Goal: Task Accomplishment & Management: Complete application form

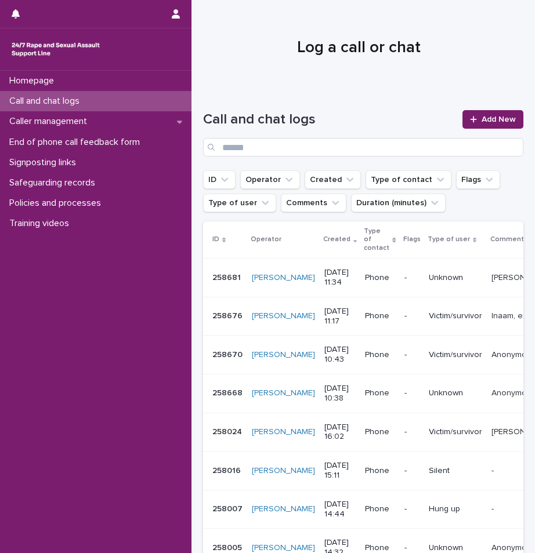
click at [461, 49] on h1 "Log a call or chat" at bounding box center [358, 48] width 311 height 20
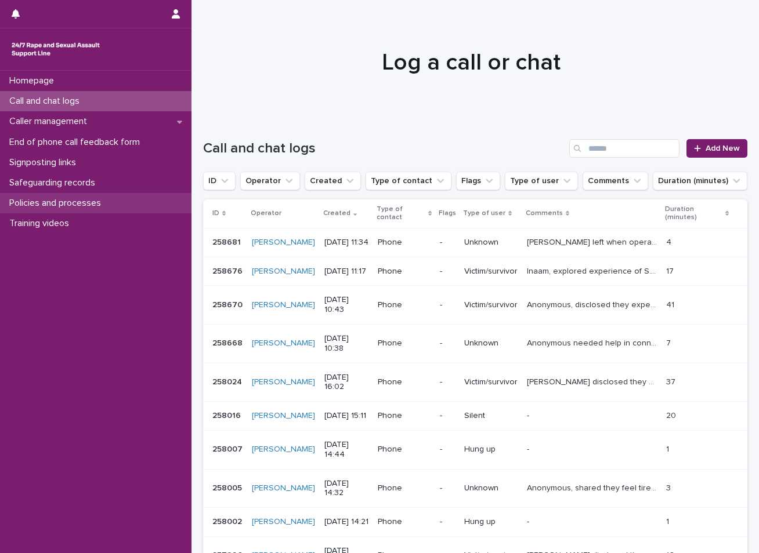
click at [50, 200] on p "Policies and processes" at bounding box center [58, 203] width 106 height 11
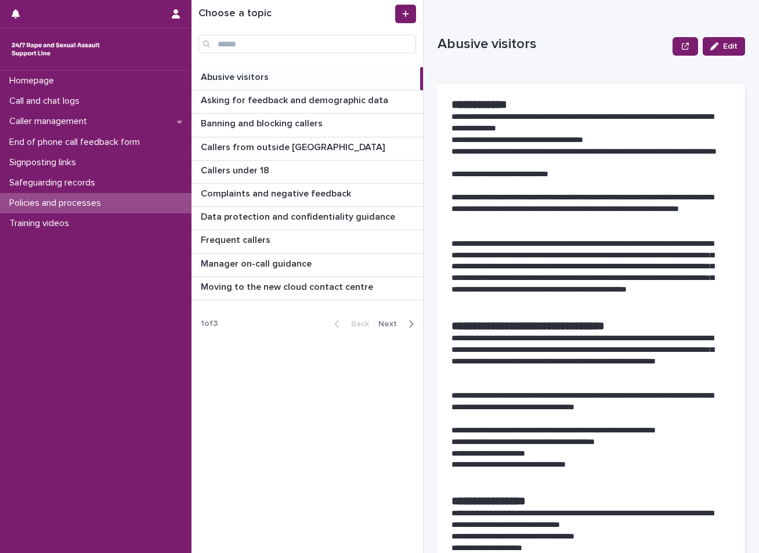
click at [393, 325] on span "Next" at bounding box center [391, 324] width 26 height 8
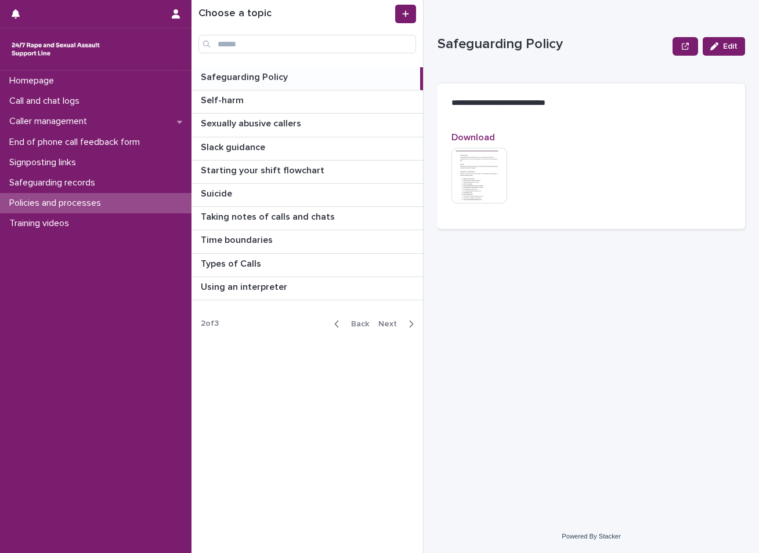
click at [262, 81] on p "Safeguarding Policy" at bounding box center [245, 76] width 89 height 13
click at [487, 182] on img at bounding box center [479, 176] width 56 height 56
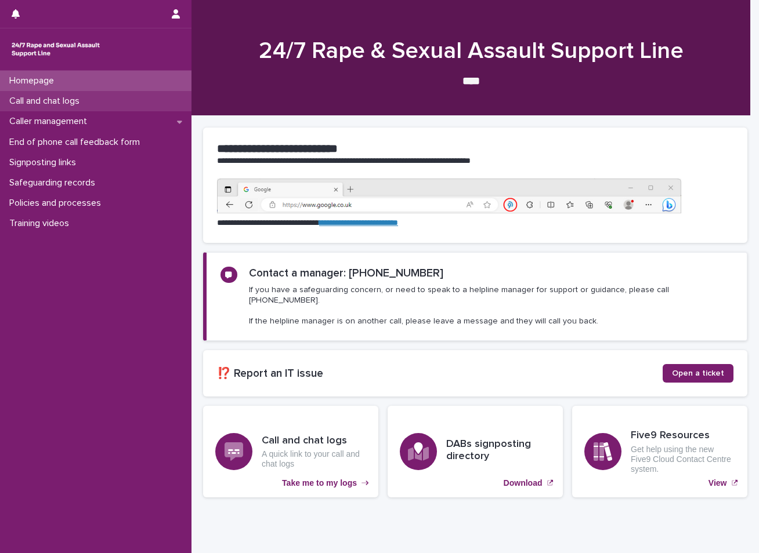
click at [90, 95] on div "Call and chat logs" at bounding box center [95, 101] width 191 height 20
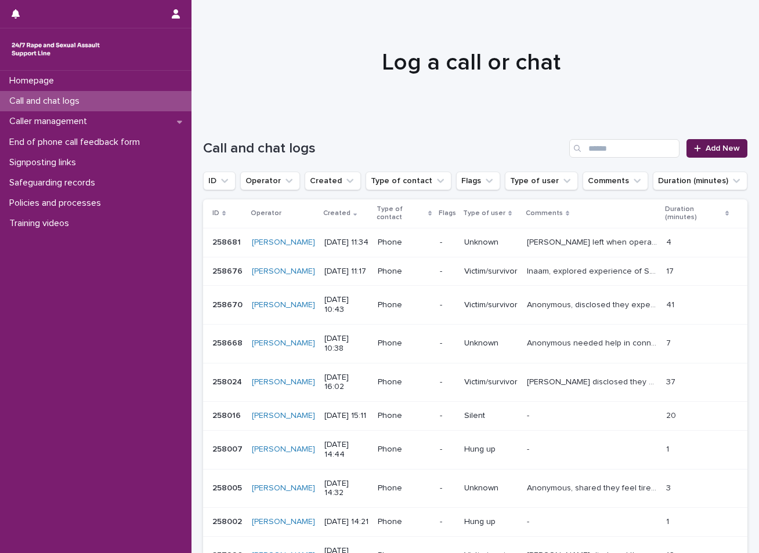
click at [723, 151] on span "Add New" at bounding box center [722, 148] width 34 height 8
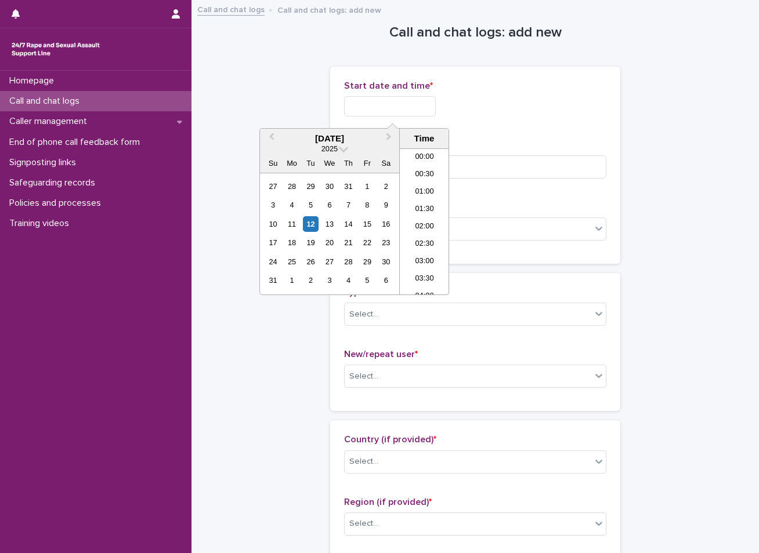
click at [389, 114] on input "text" at bounding box center [390, 106] width 92 height 20
click at [309, 219] on div "12" at bounding box center [311, 224] width 16 height 16
click at [428, 240] on li "15:30" at bounding box center [424, 238] width 49 height 17
click at [412, 113] on input "**********" at bounding box center [390, 106] width 92 height 20
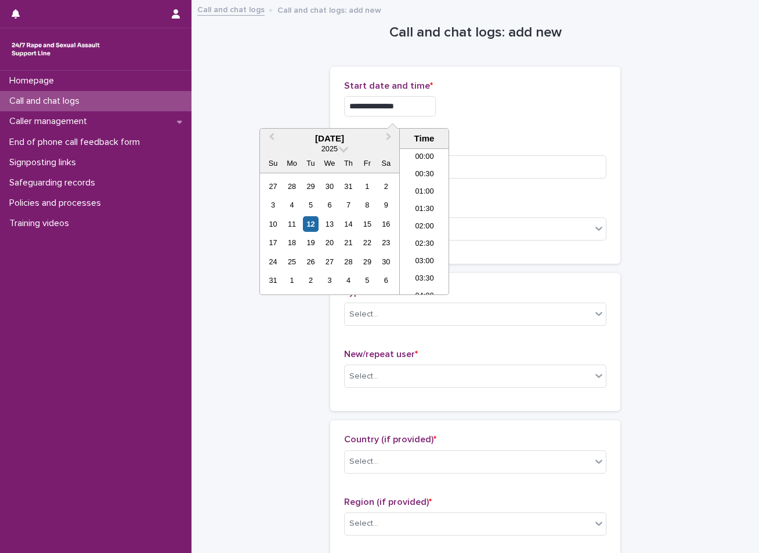
scroll to position [476, 0]
type input "**********"
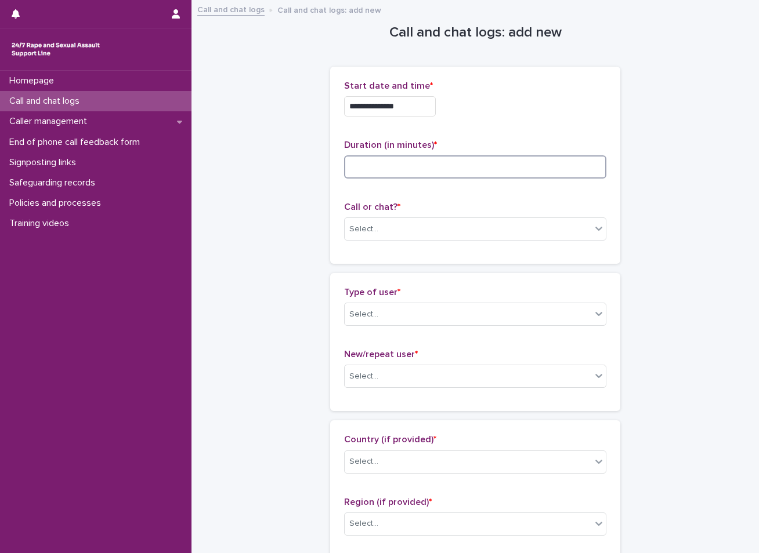
click at [364, 165] on input at bounding box center [475, 166] width 262 height 23
type input "*"
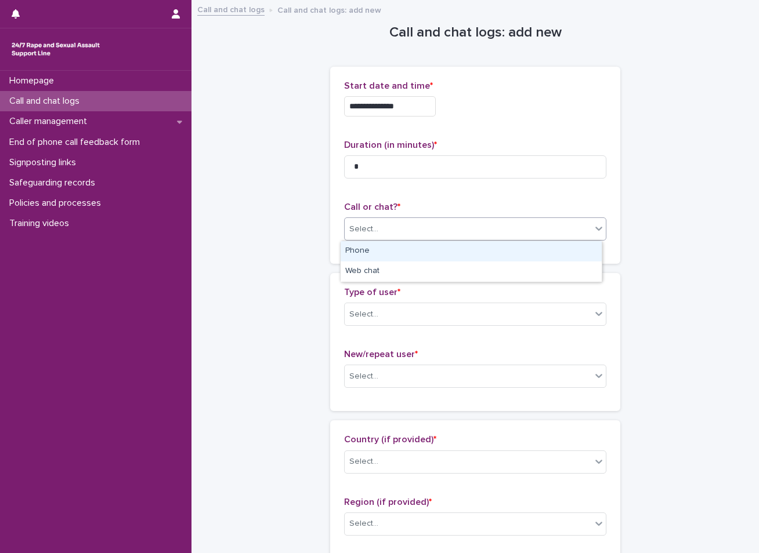
click at [372, 229] on div "Select..." at bounding box center [363, 229] width 29 height 12
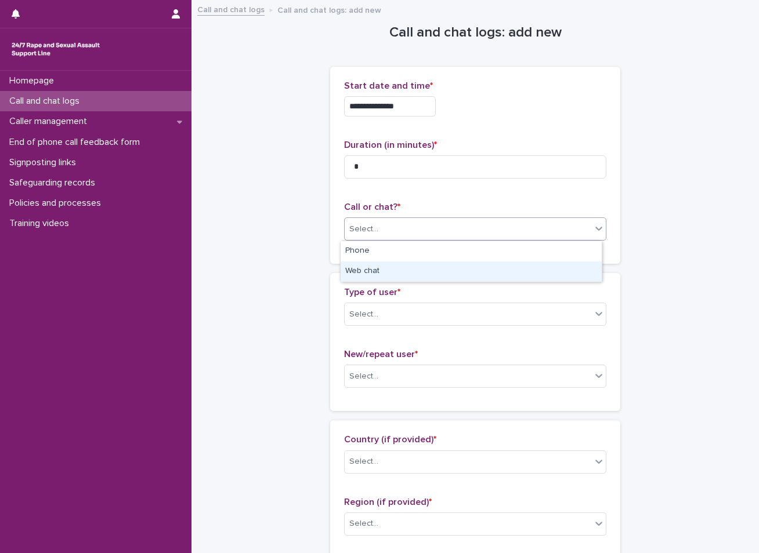
click at [374, 275] on div "Web chat" at bounding box center [470, 272] width 261 height 20
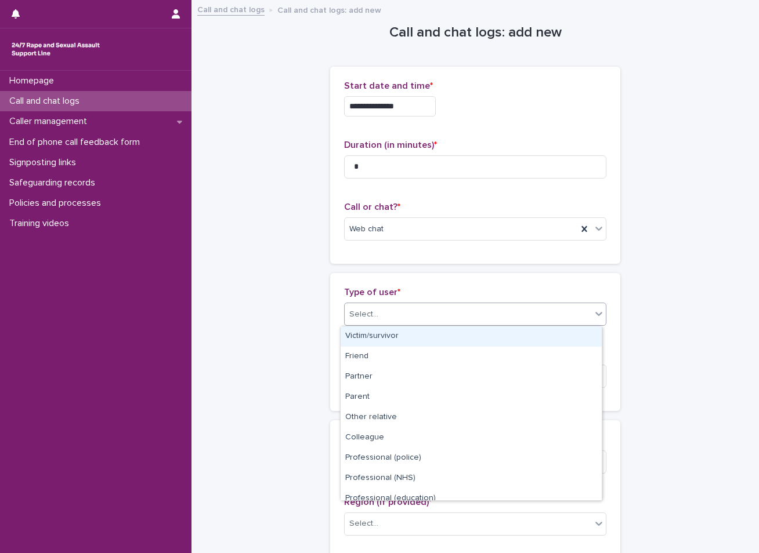
click at [364, 317] on div "Select..." at bounding box center [363, 315] width 29 height 12
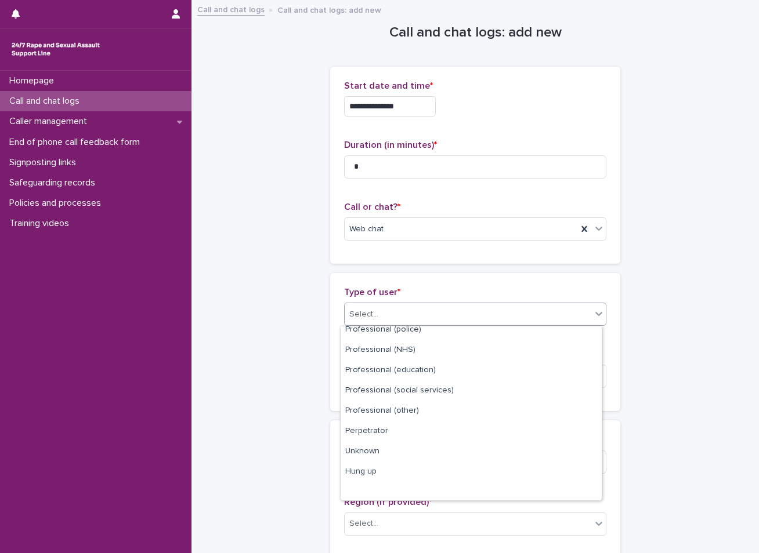
scroll to position [130, 0]
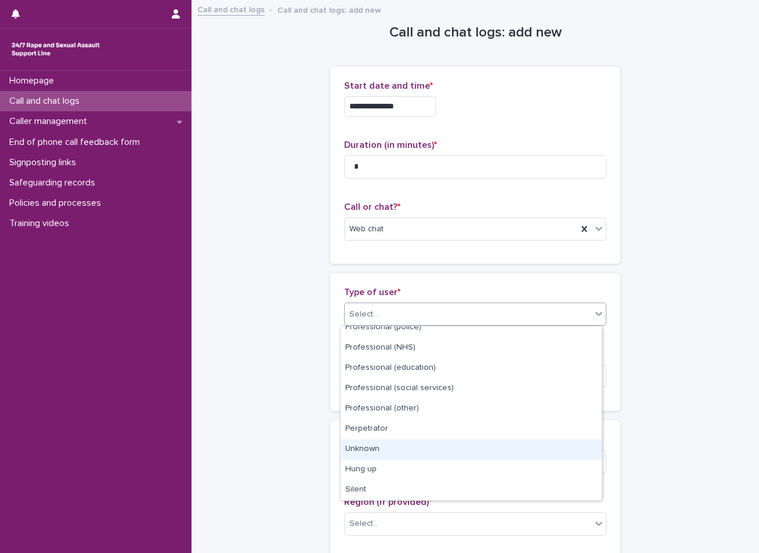
click at [383, 451] on div "Unknown" at bounding box center [470, 450] width 261 height 20
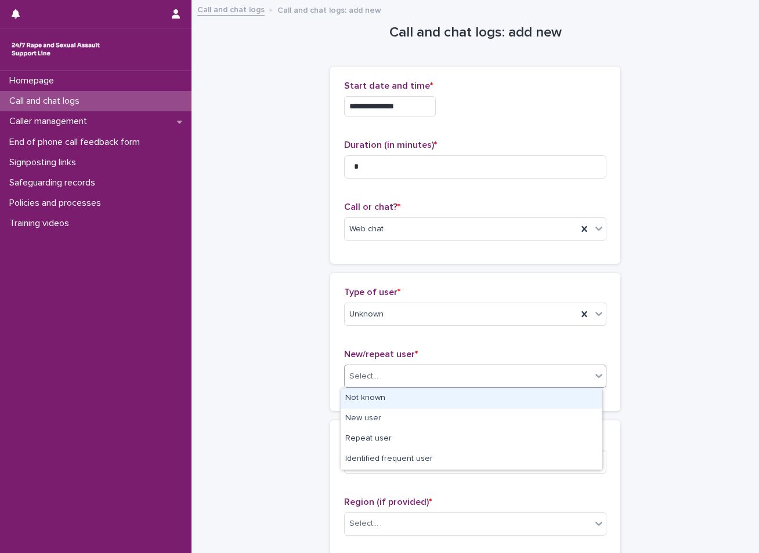
click at [385, 366] on div "Select..." at bounding box center [475, 376] width 262 height 23
click at [374, 400] on div "Not known" at bounding box center [470, 399] width 261 height 20
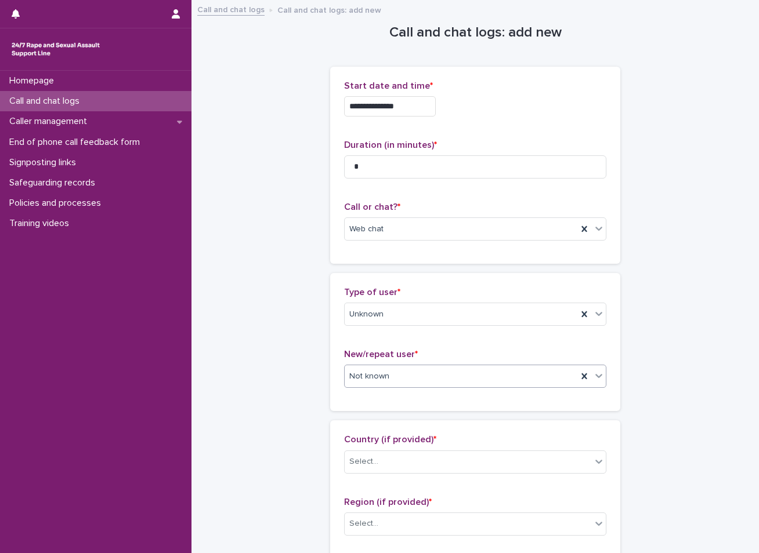
scroll to position [58, 0]
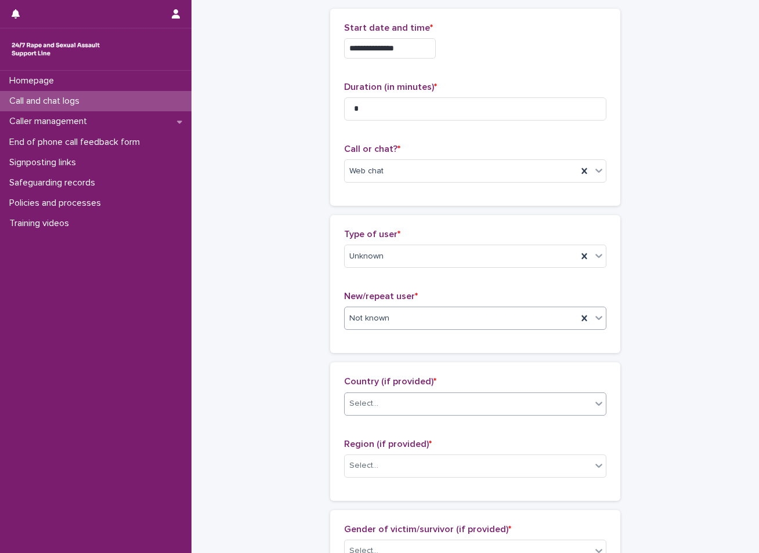
click at [382, 398] on div "Select..." at bounding box center [468, 403] width 246 height 19
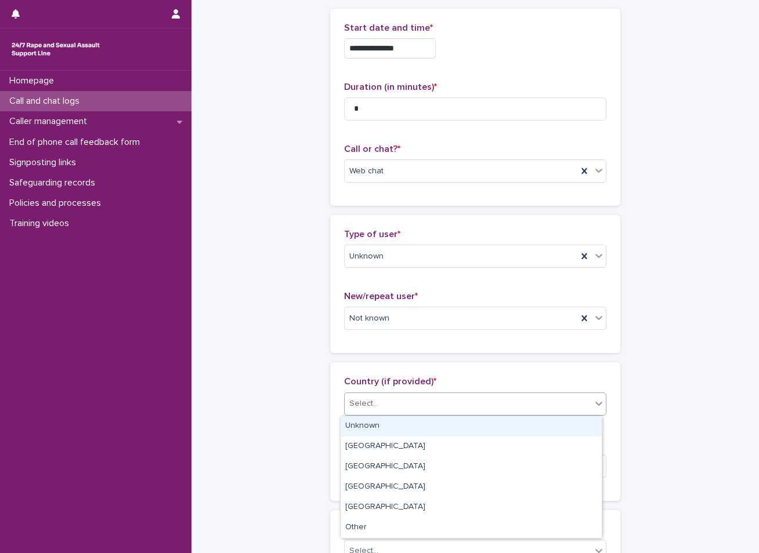
click at [372, 426] on div "Unknown" at bounding box center [470, 426] width 261 height 20
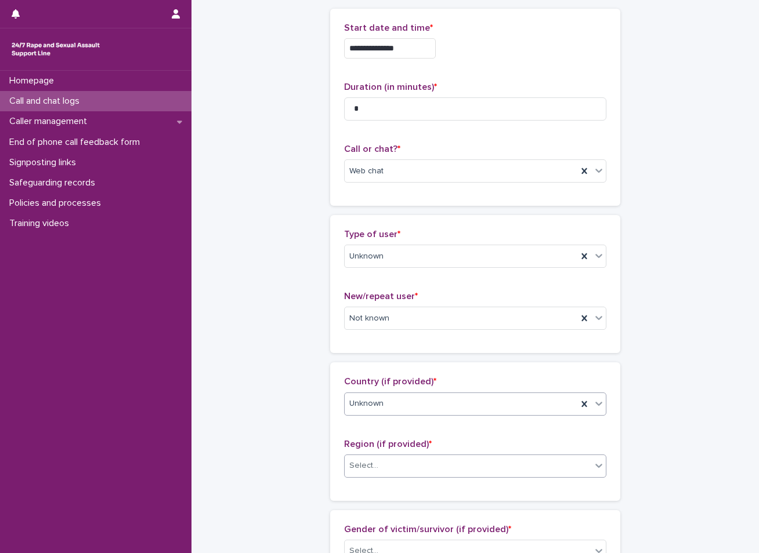
click at [358, 476] on div "Select..." at bounding box center [468, 465] width 246 height 19
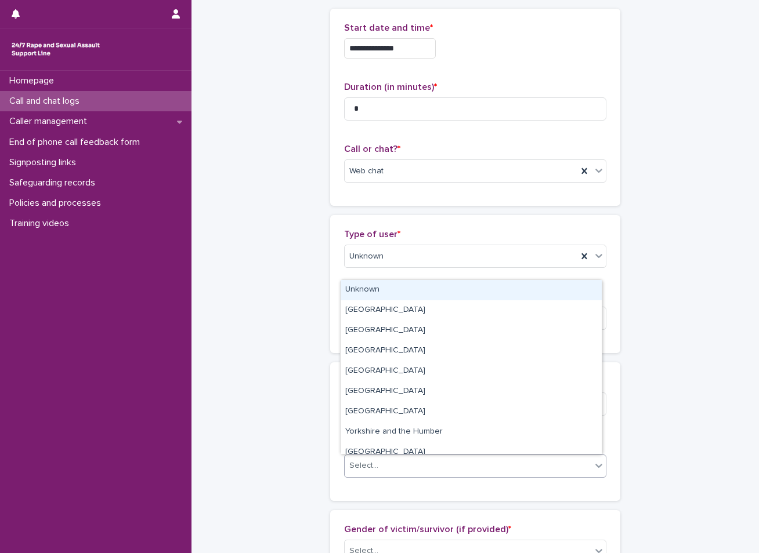
click at [376, 292] on div "Unknown" at bounding box center [470, 290] width 261 height 20
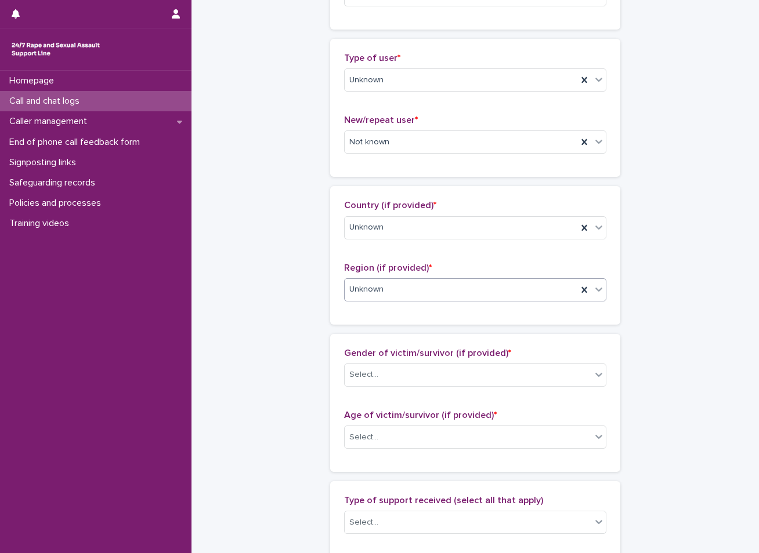
scroll to position [290, 0]
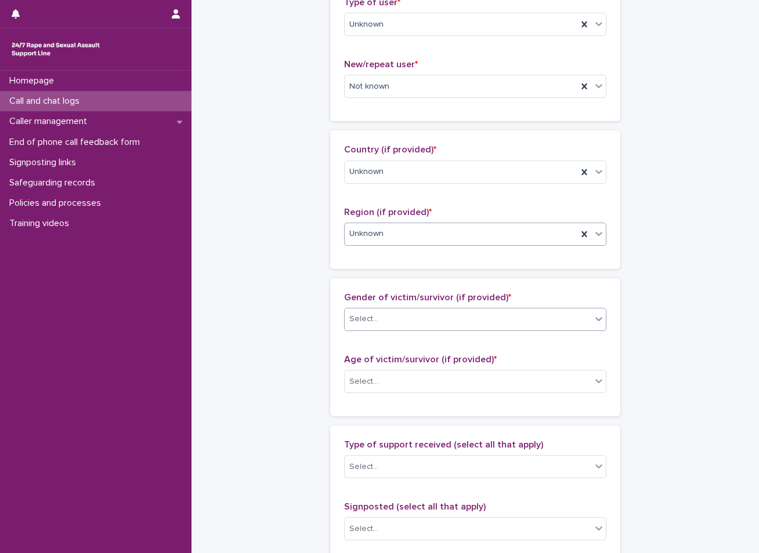
click at [377, 320] on div "Select..." at bounding box center [468, 319] width 246 height 19
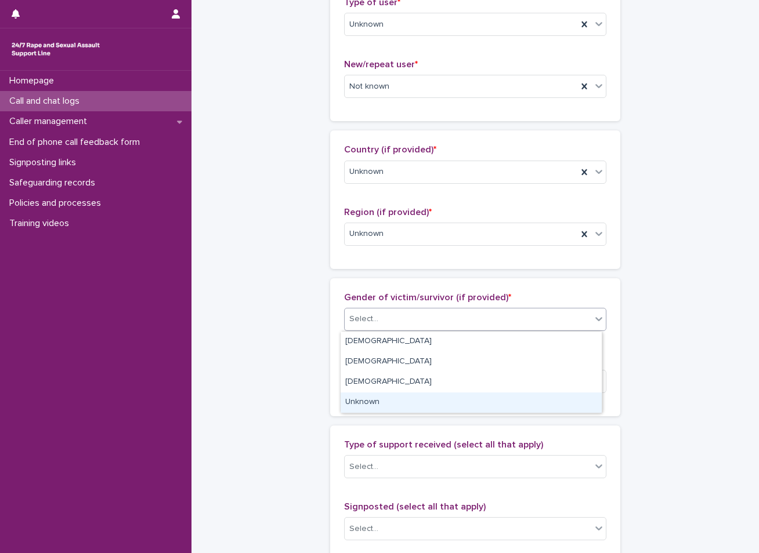
click at [362, 403] on div "Unknown" at bounding box center [470, 403] width 261 height 20
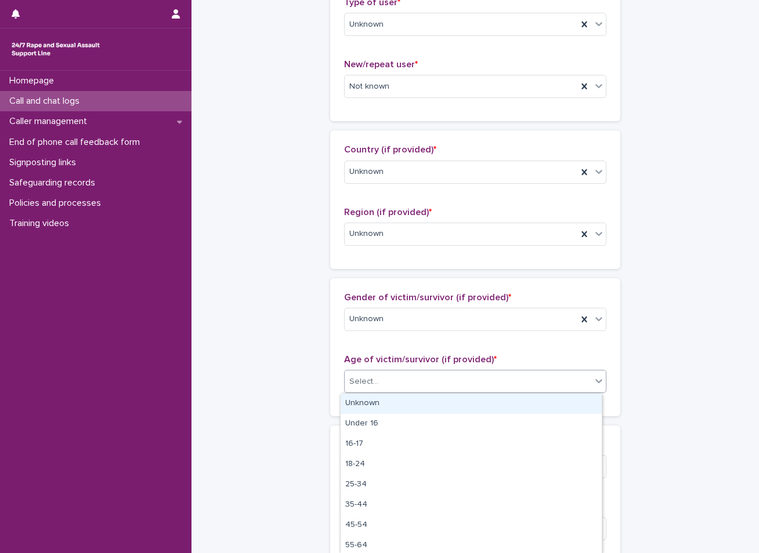
click at [367, 382] on div "Select..." at bounding box center [363, 382] width 29 height 12
click at [366, 399] on div "Unknown" at bounding box center [470, 404] width 261 height 20
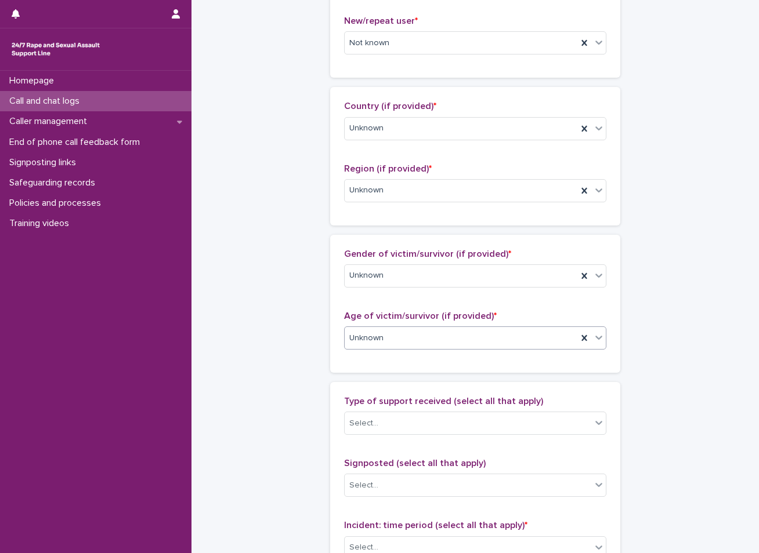
scroll to position [406, 0]
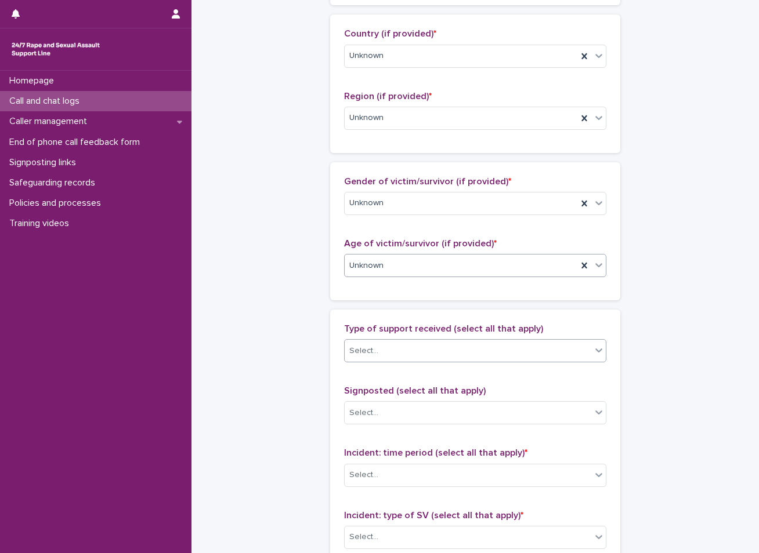
click at [379, 355] on input "text" at bounding box center [379, 351] width 1 height 10
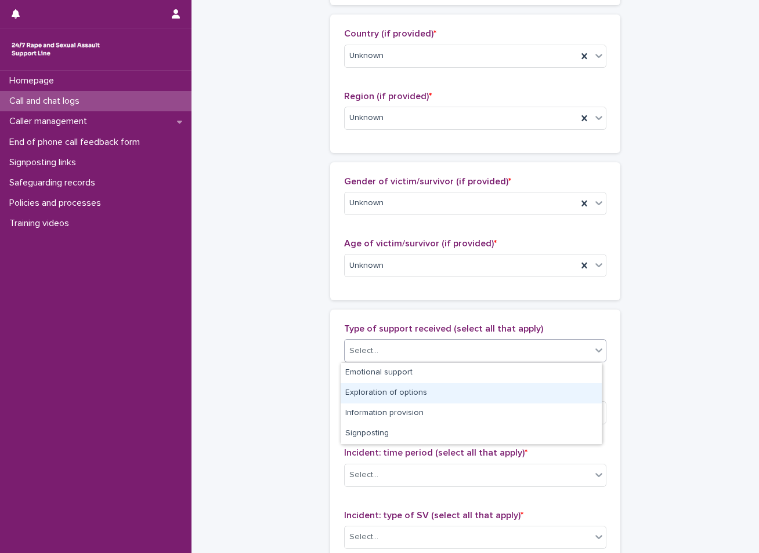
click at [292, 393] on div "**********" at bounding box center [475, 223] width 544 height 1256
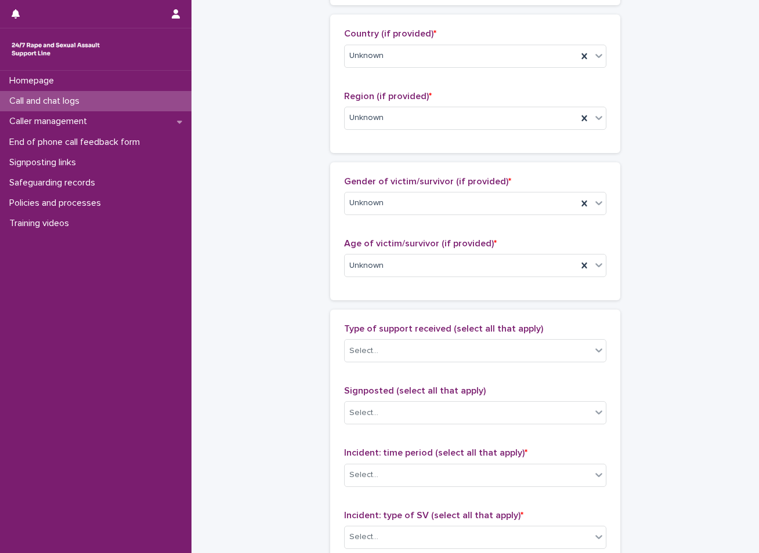
scroll to position [464, 0]
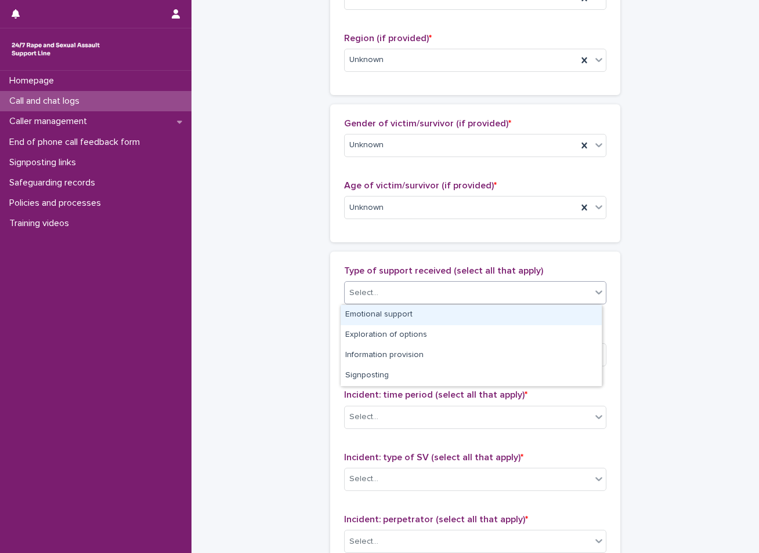
click at [380, 292] on div "Select..." at bounding box center [468, 293] width 246 height 19
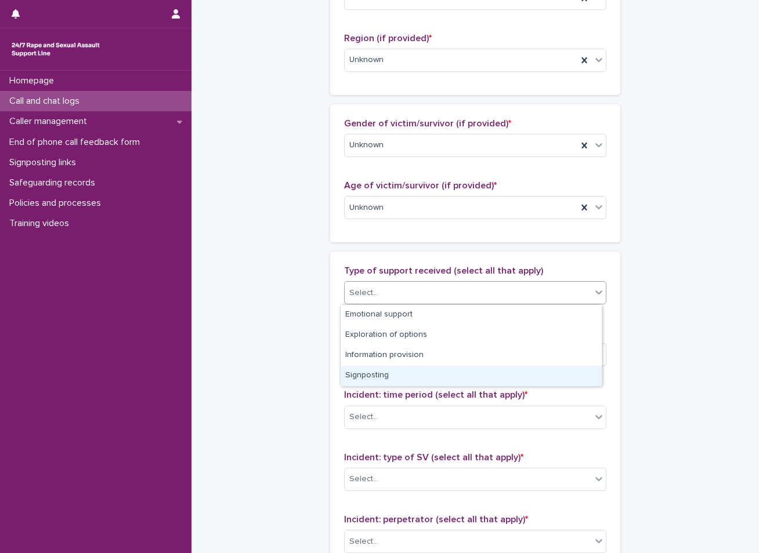
click at [269, 378] on div "**********" at bounding box center [475, 165] width 544 height 1256
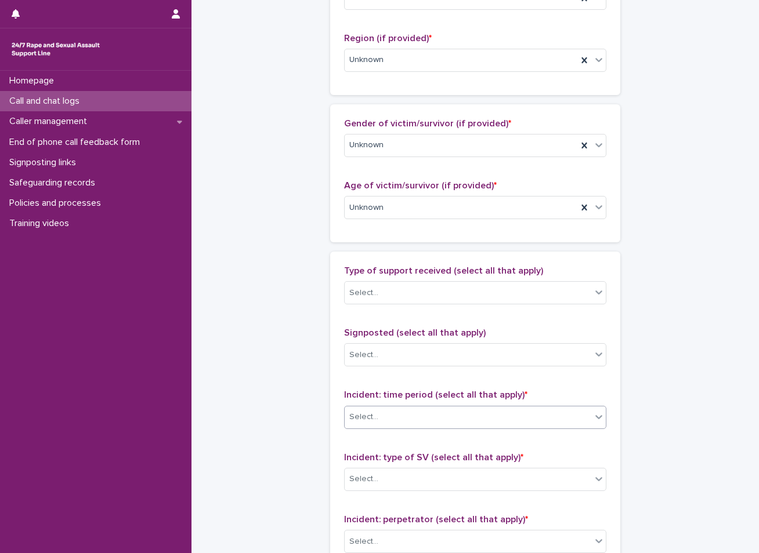
click at [360, 416] on div "Select..." at bounding box center [363, 417] width 29 height 12
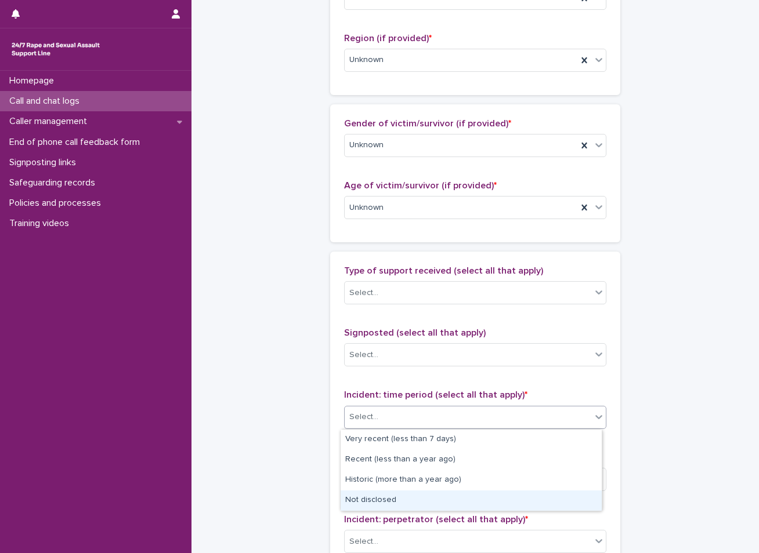
click at [400, 498] on div "Not disclosed" at bounding box center [470, 501] width 261 height 20
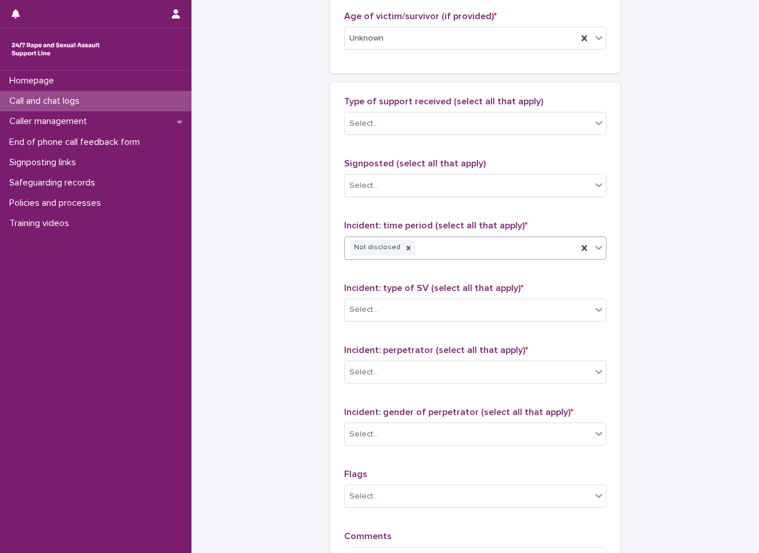
scroll to position [696, 0]
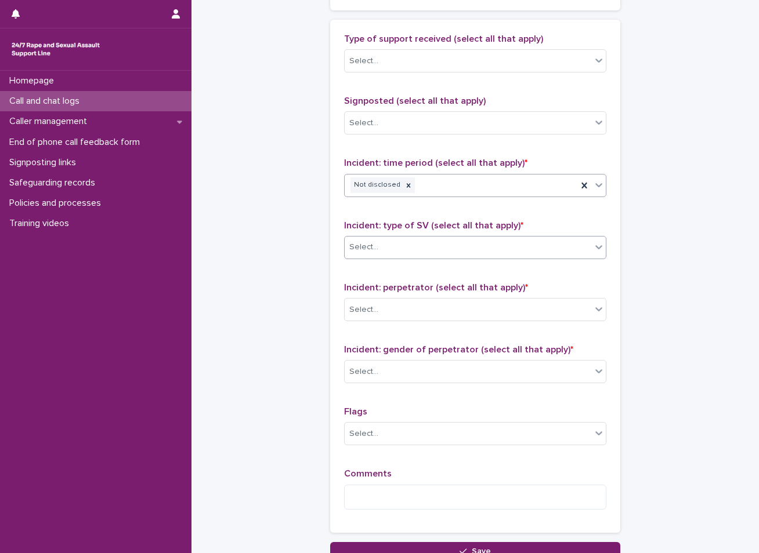
click at [378, 251] on div "Select..." at bounding box center [468, 247] width 246 height 19
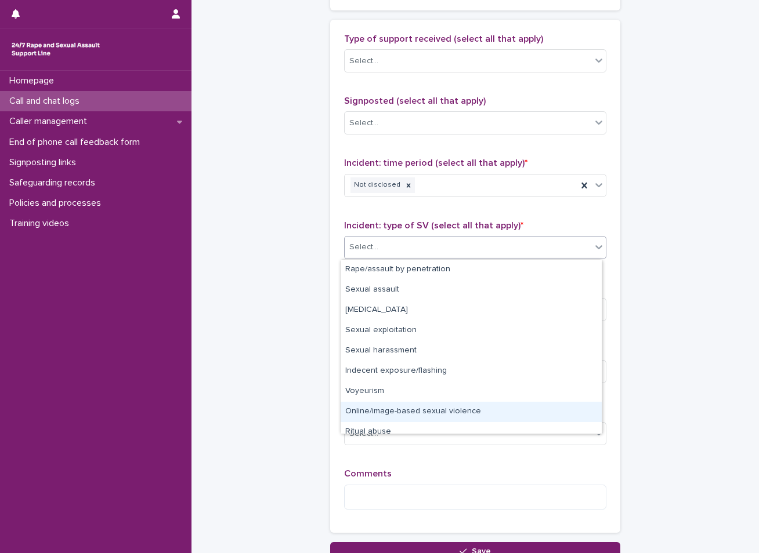
scroll to position [29, 0]
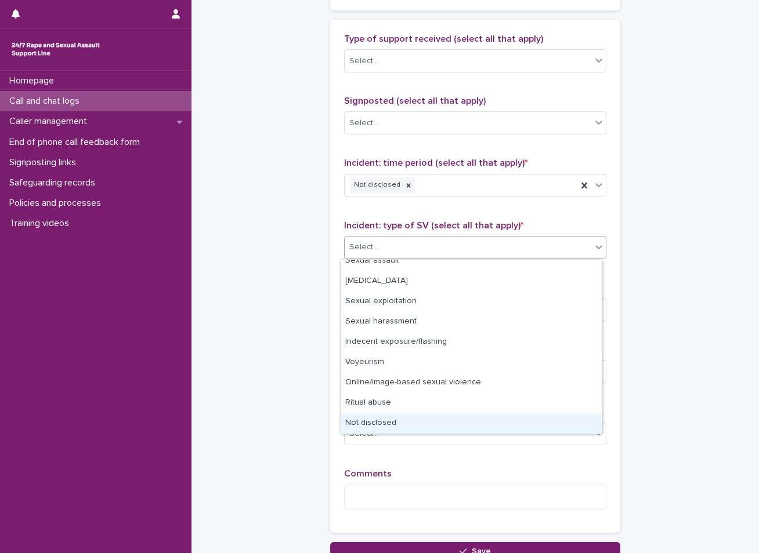
click at [391, 419] on div "Not disclosed" at bounding box center [470, 424] width 261 height 20
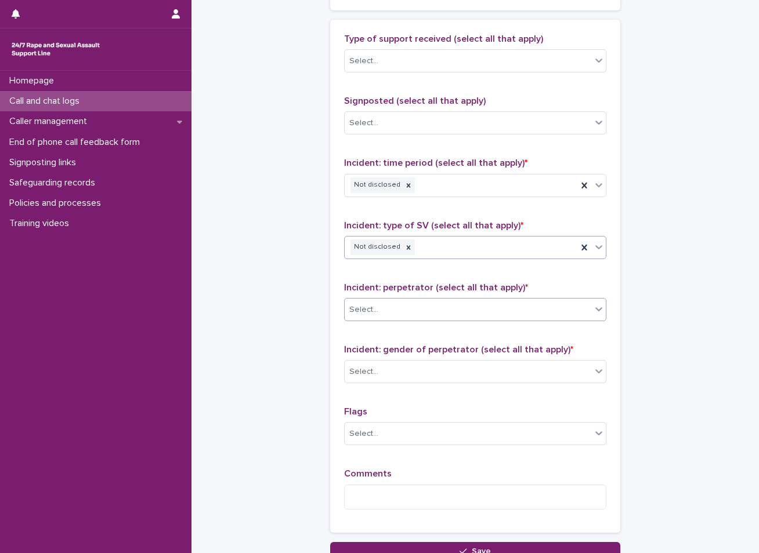
click at [381, 319] on div "Select..." at bounding box center [468, 309] width 246 height 19
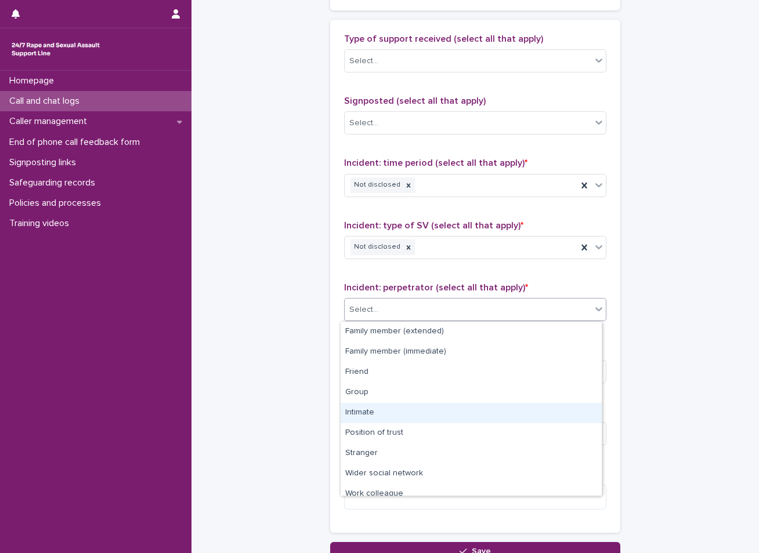
scroll to position [49, 0]
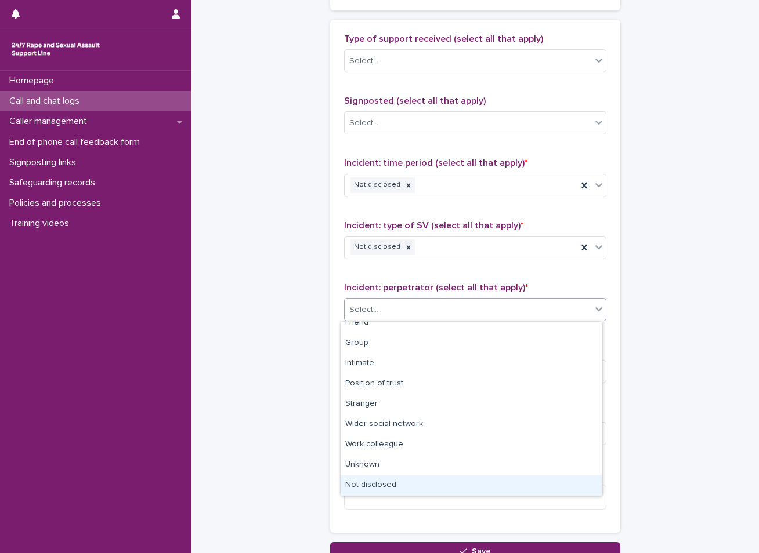
click at [385, 492] on div "Not disclosed" at bounding box center [470, 486] width 261 height 20
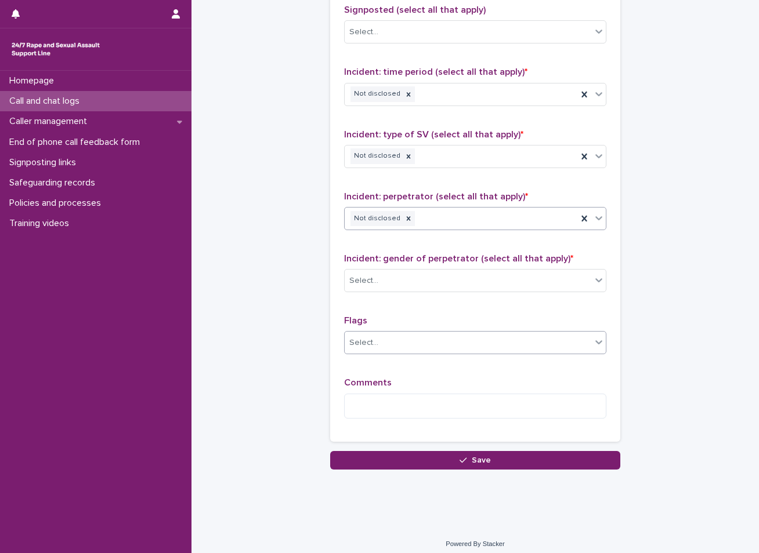
scroll to position [794, 0]
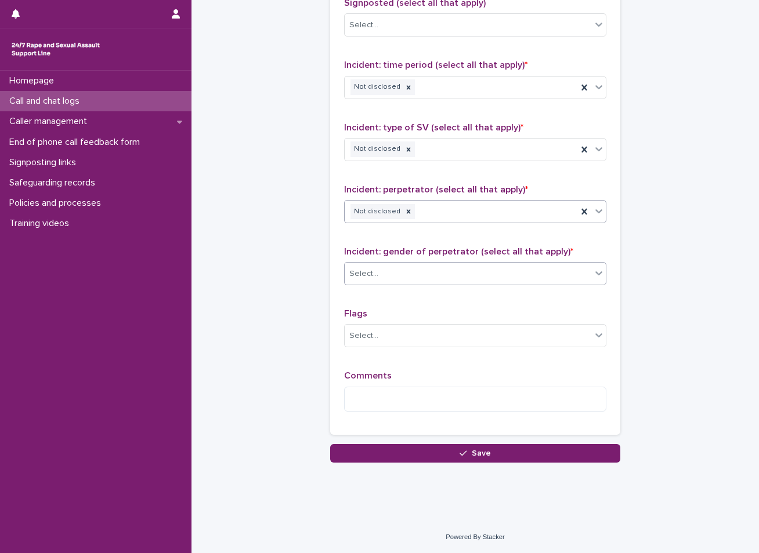
click at [399, 277] on div "Select..." at bounding box center [468, 273] width 246 height 19
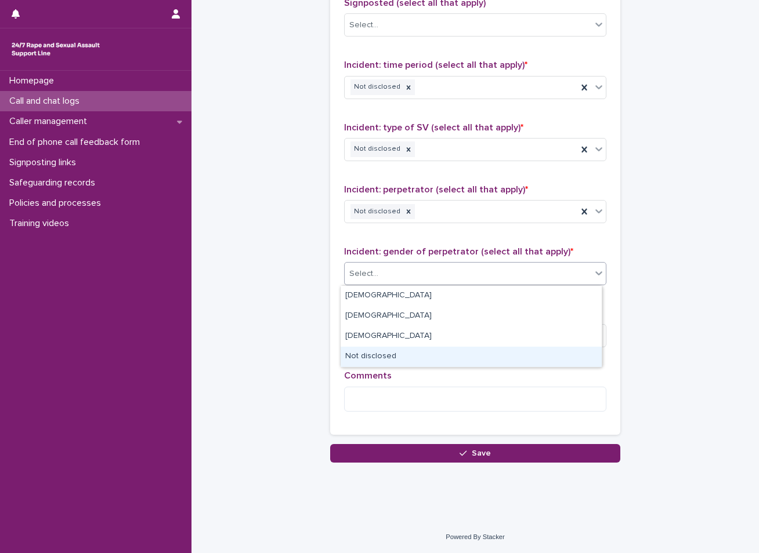
click at [399, 359] on div "Not disclosed" at bounding box center [470, 357] width 261 height 20
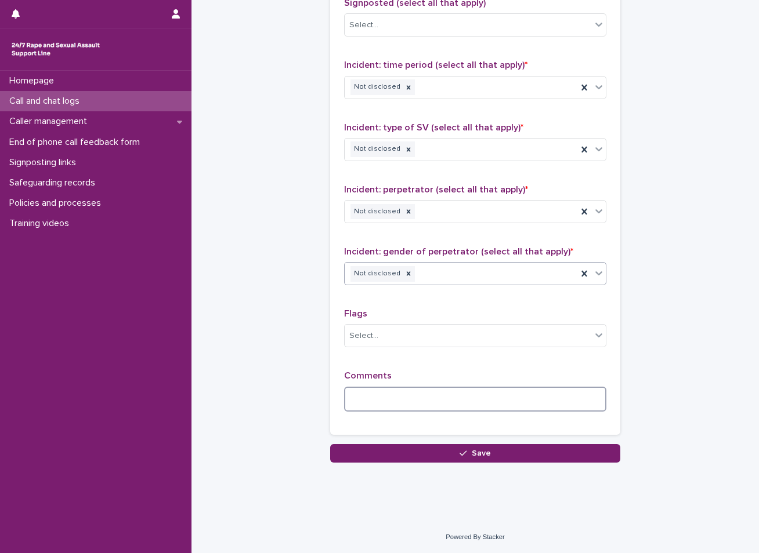
click at [397, 408] on textarea at bounding box center [475, 399] width 262 height 25
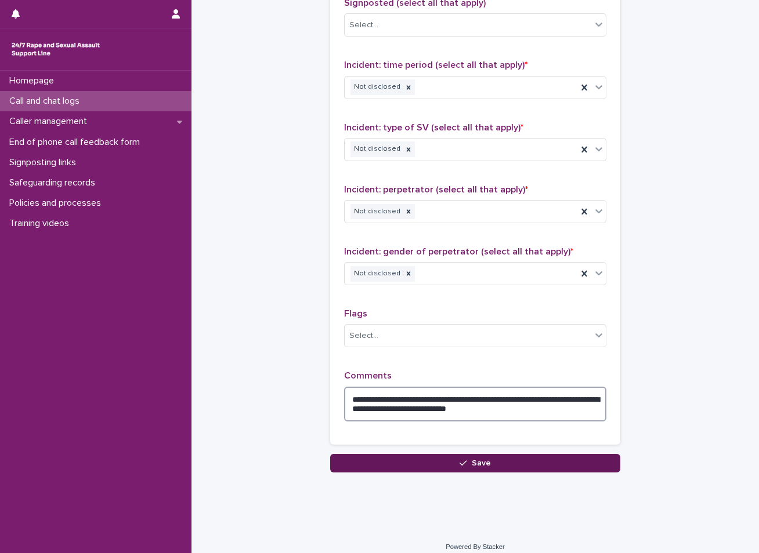
type textarea "**********"
click at [459, 462] on icon "button" at bounding box center [462, 463] width 7 height 8
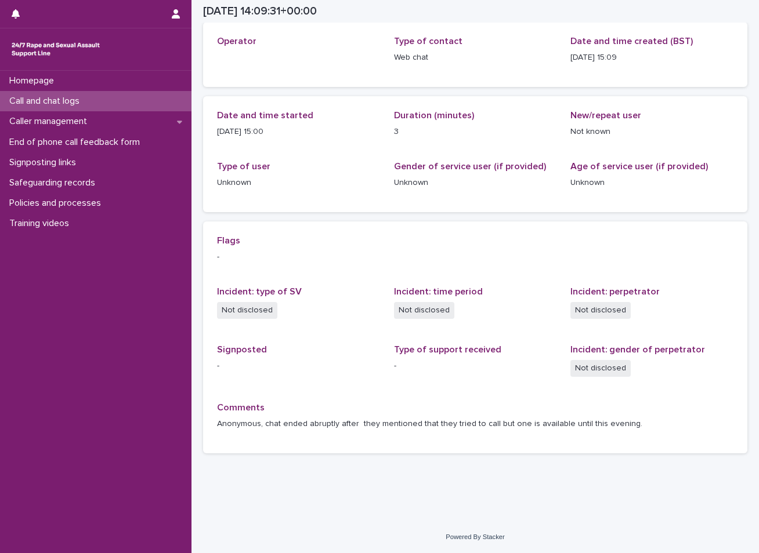
scroll to position [63, 0]
click at [81, 101] on p "Call and chat logs" at bounding box center [47, 101] width 84 height 11
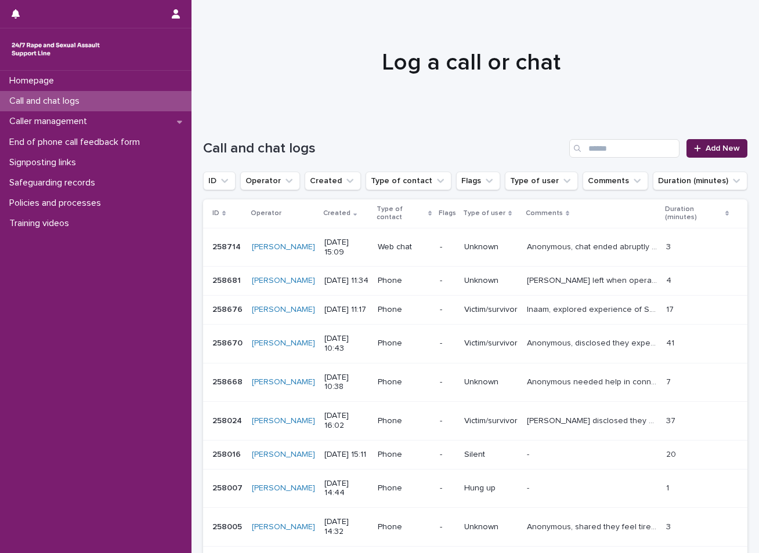
click at [720, 154] on link "Add New" at bounding box center [716, 148] width 61 height 19
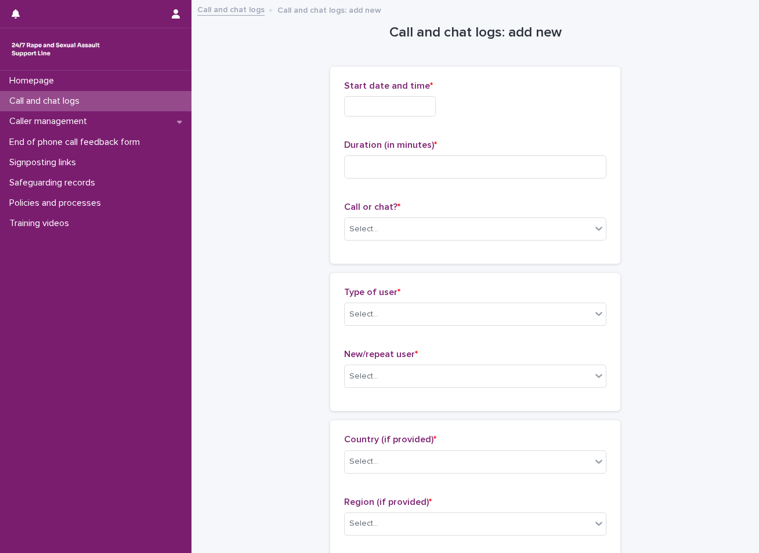
click at [429, 110] on input "text" at bounding box center [390, 106] width 92 height 20
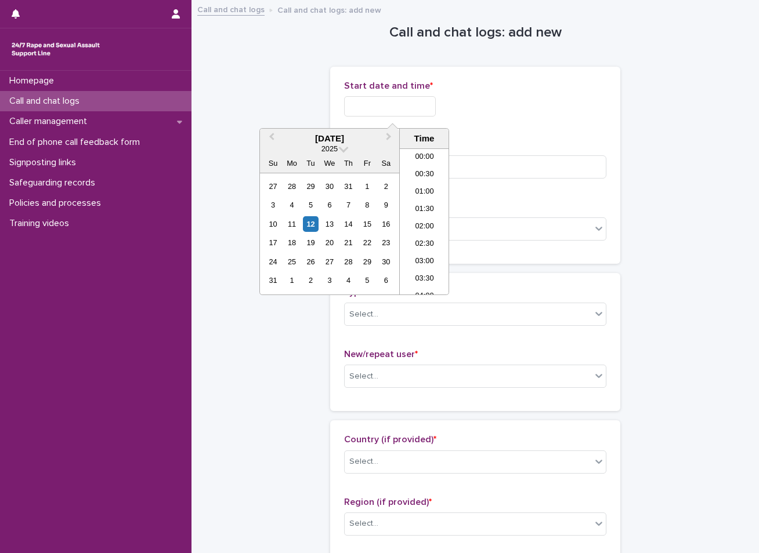
scroll to position [458, 0]
click at [304, 220] on div "12" at bounding box center [311, 224] width 16 height 16
click at [416, 204] on li "14:30" at bounding box center [424, 203] width 49 height 17
click at [415, 113] on input "**********" at bounding box center [390, 106] width 92 height 20
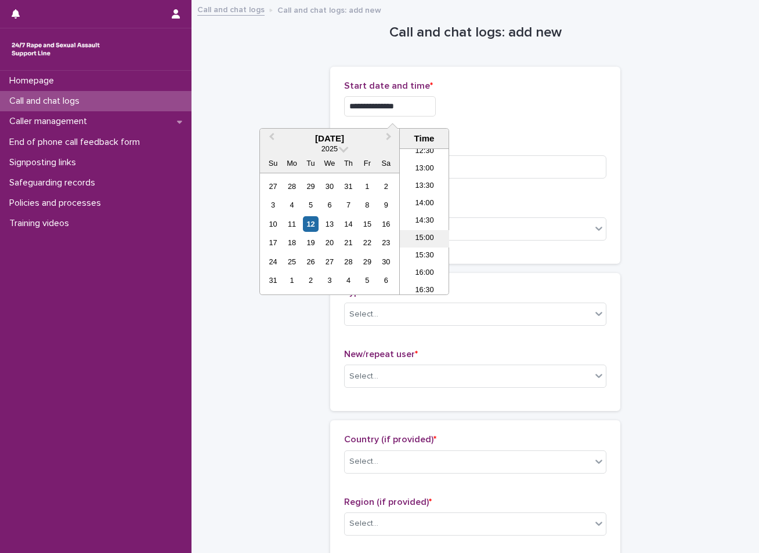
click at [424, 234] on li "15:00" at bounding box center [424, 238] width 49 height 17
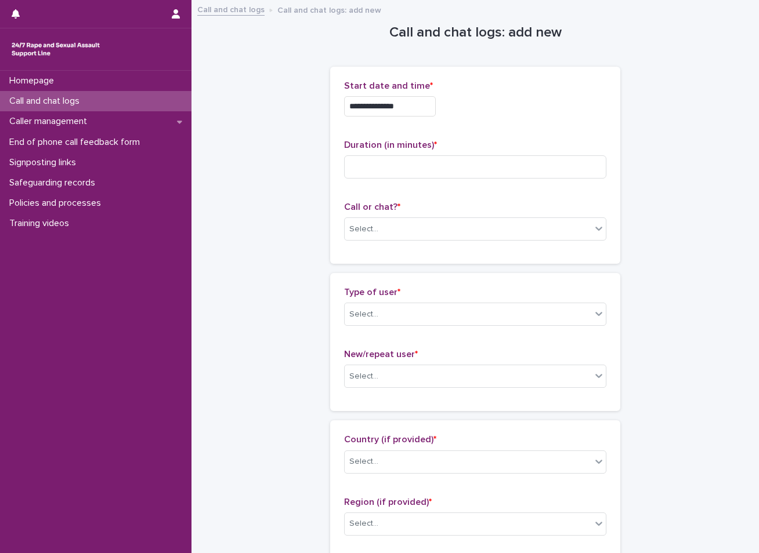
click at [412, 106] on input "**********" at bounding box center [390, 106] width 92 height 20
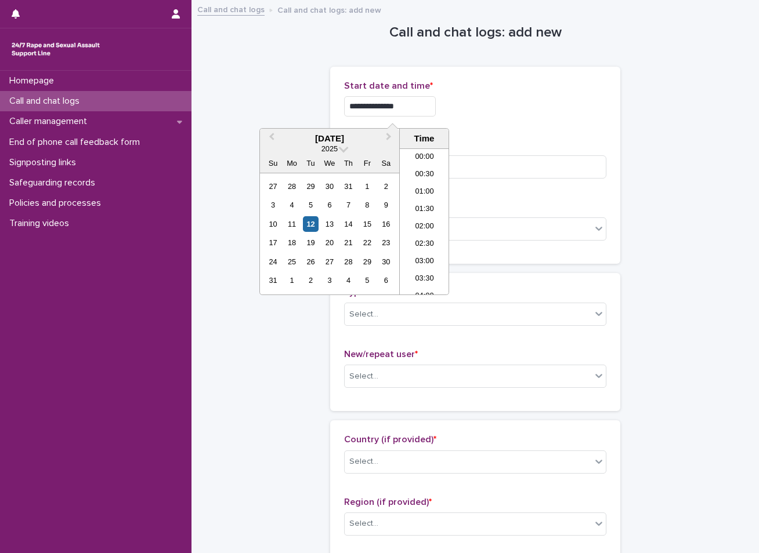
scroll to position [458, 0]
type input "**********"
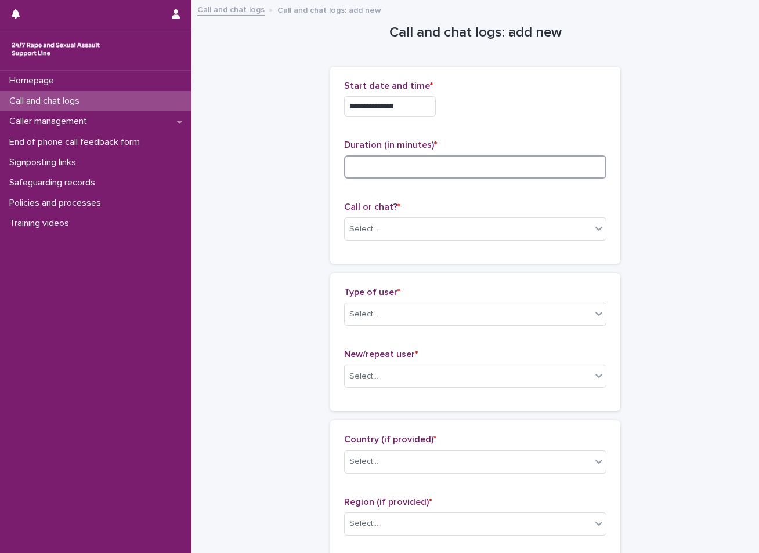
click at [408, 173] on input at bounding box center [475, 166] width 262 height 23
type input "*"
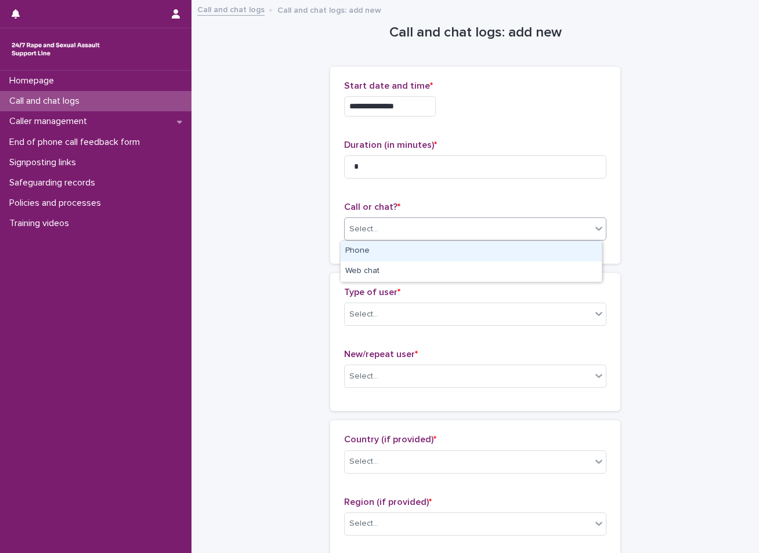
click at [423, 221] on div "Select..." at bounding box center [468, 229] width 246 height 19
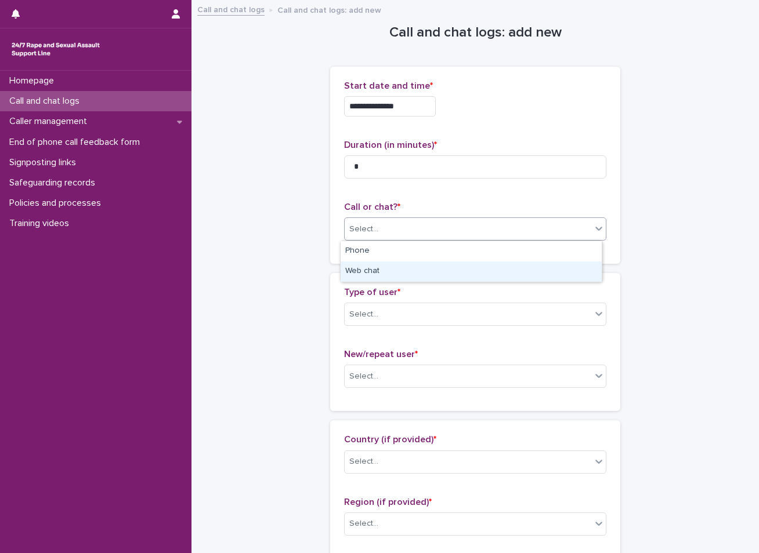
click at [391, 273] on div "Web chat" at bounding box center [470, 272] width 261 height 20
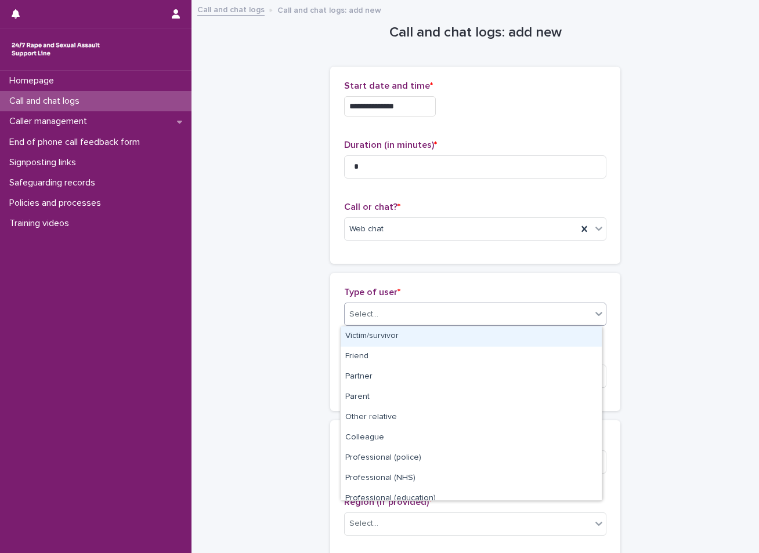
click at [354, 310] on div "Select..." at bounding box center [363, 315] width 29 height 12
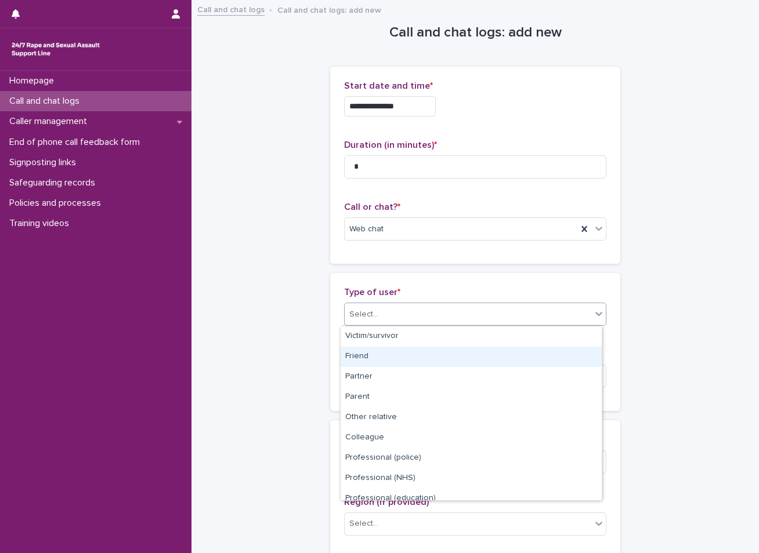
scroll to position [130, 0]
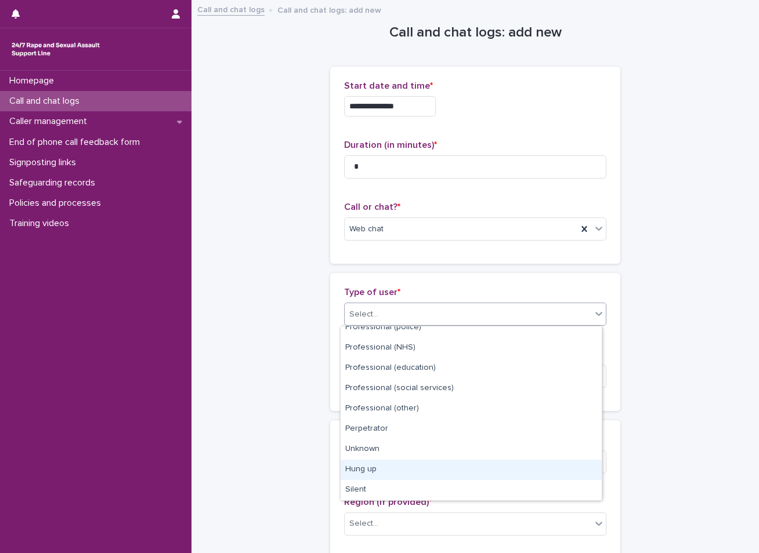
click at [362, 471] on div "Hung up" at bounding box center [470, 470] width 261 height 20
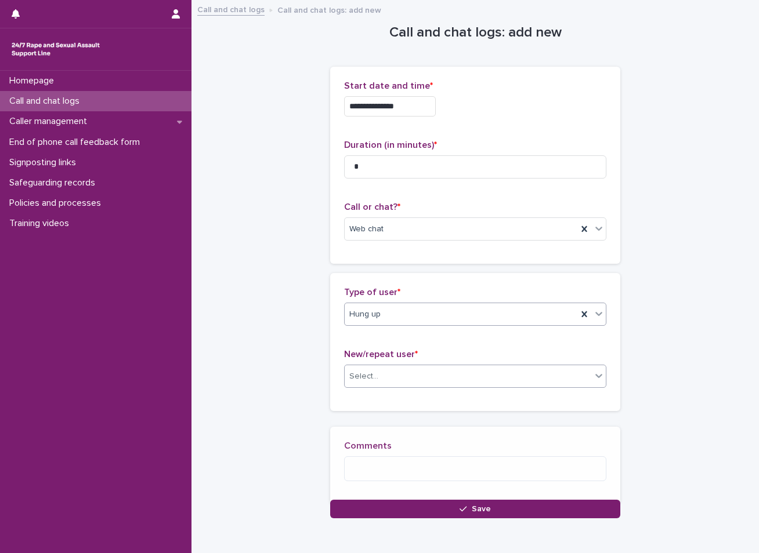
click at [357, 368] on div "Select..." at bounding box center [468, 376] width 246 height 19
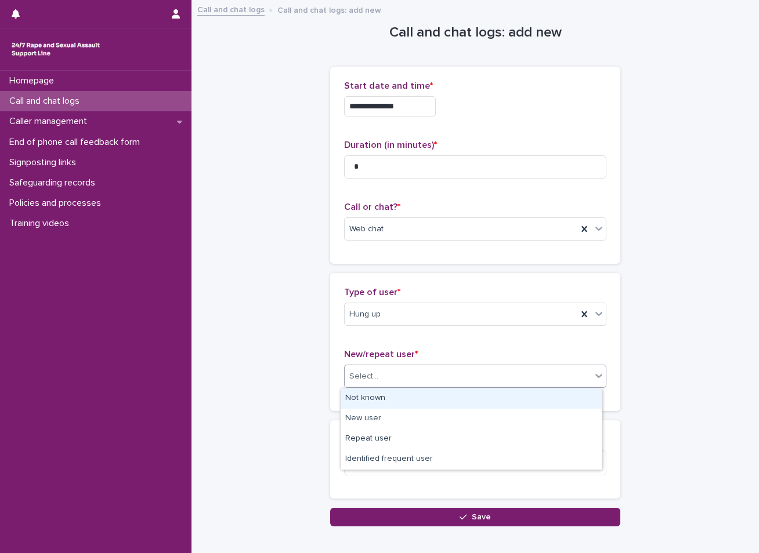
click at [361, 400] on div "Not known" at bounding box center [470, 399] width 261 height 20
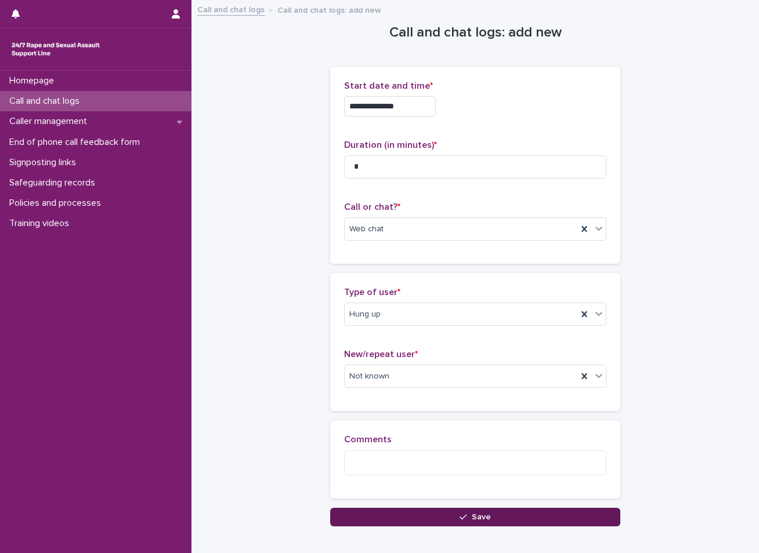
click at [376, 512] on button "Save" at bounding box center [475, 517] width 290 height 19
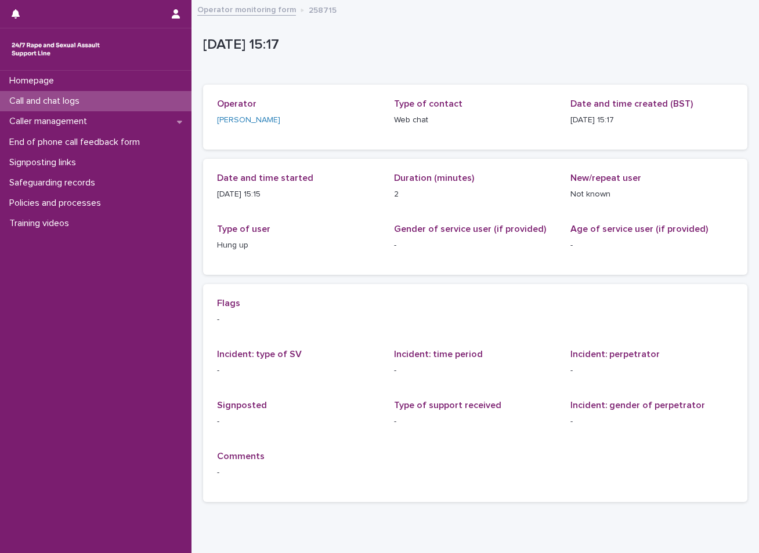
click at [110, 107] on div "Call and chat logs" at bounding box center [95, 101] width 191 height 20
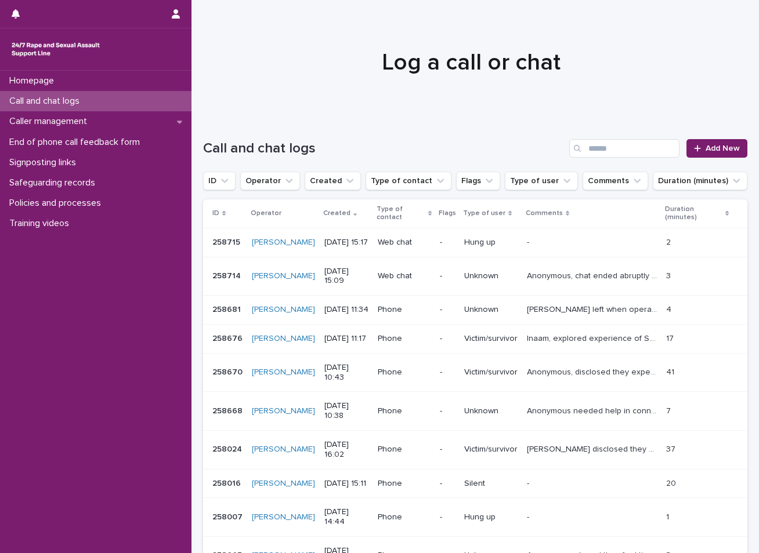
click at [82, 98] on p "Call and chat logs" at bounding box center [47, 101] width 84 height 11
click at [705, 146] on span "Add New" at bounding box center [722, 148] width 34 height 8
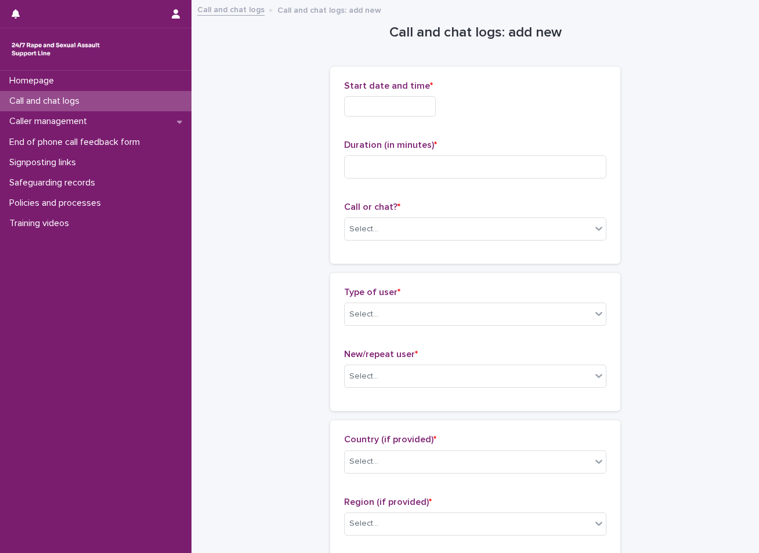
click at [352, 103] on input "text" at bounding box center [390, 106] width 92 height 20
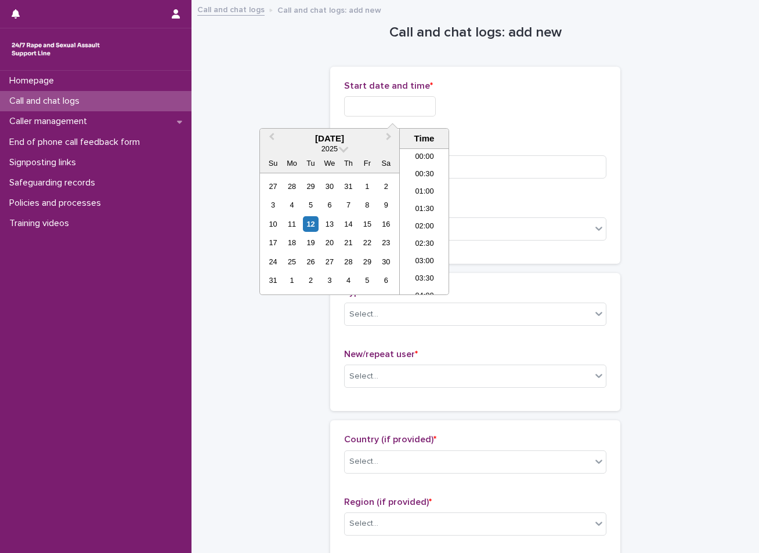
scroll to position [458, 0]
click at [313, 224] on div "12" at bounding box center [311, 224] width 16 height 16
click at [432, 231] on li "15:30" at bounding box center [424, 238] width 49 height 17
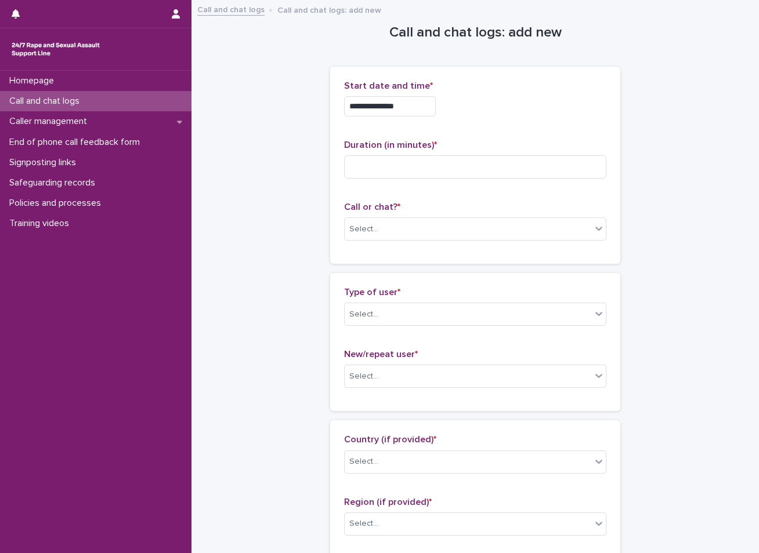
click at [405, 101] on input "**********" at bounding box center [390, 106] width 92 height 20
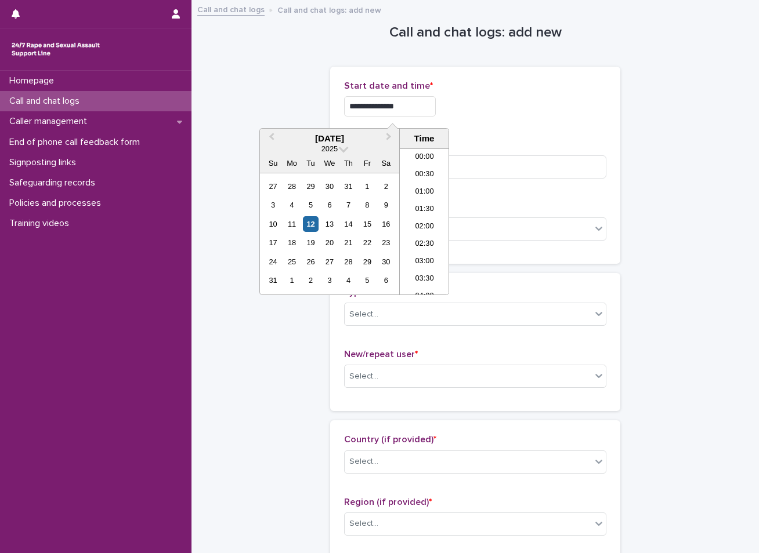
scroll to position [476, 0]
type input "**********"
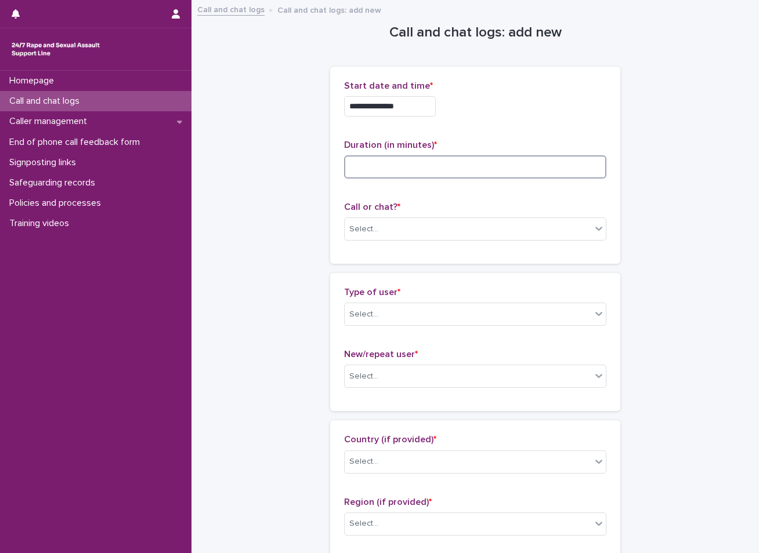
click at [414, 172] on input at bounding box center [475, 166] width 262 height 23
type input "*"
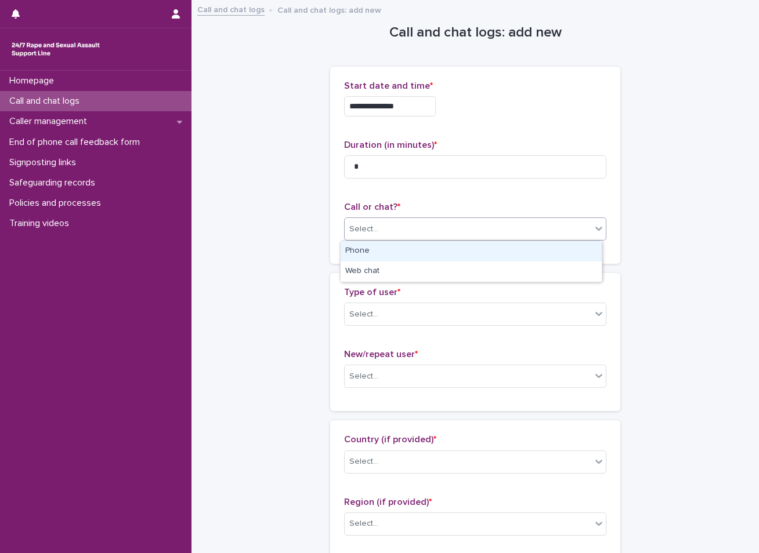
click at [401, 226] on div "Select..." at bounding box center [468, 229] width 246 height 19
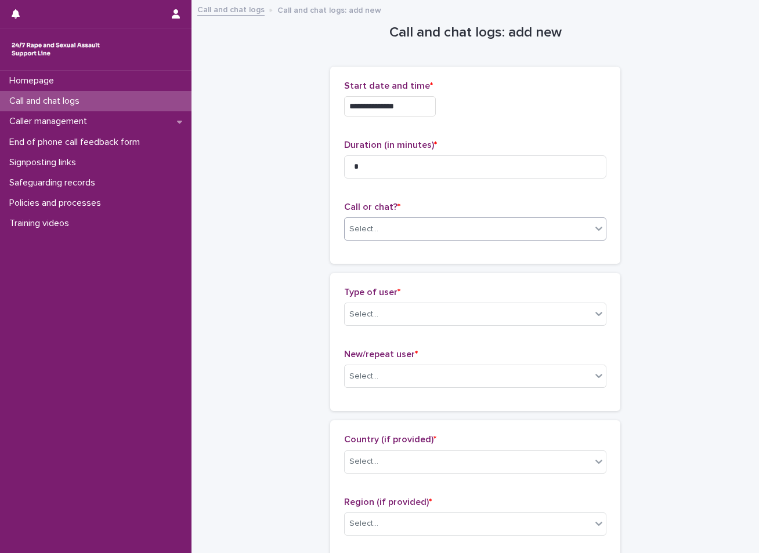
click at [393, 230] on div "Select..." at bounding box center [468, 229] width 246 height 19
click at [382, 272] on div "Web chat" at bounding box center [470, 272] width 261 height 20
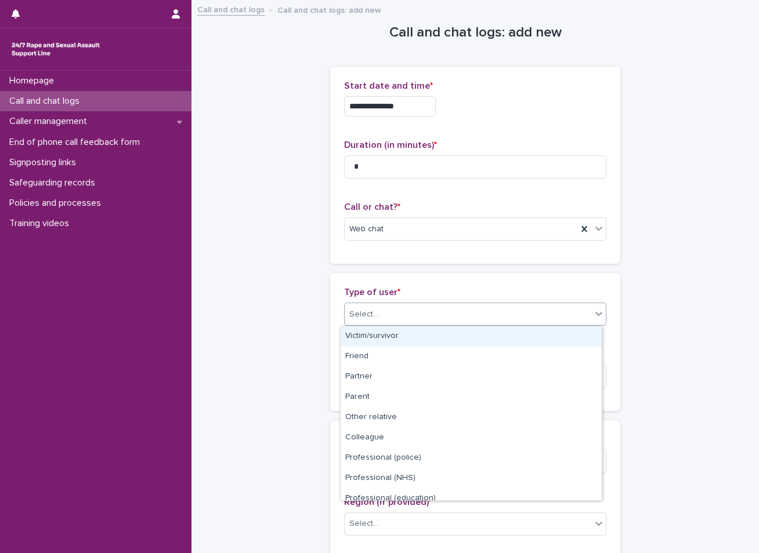
click at [364, 317] on div "Select..." at bounding box center [363, 315] width 29 height 12
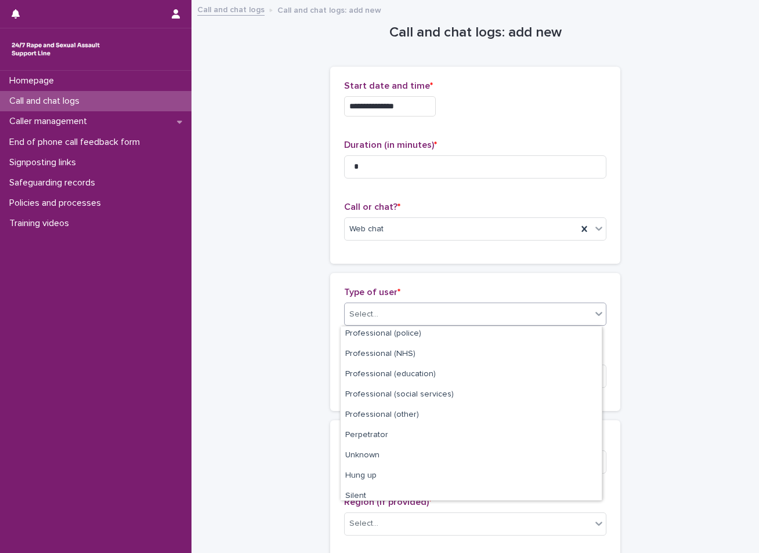
scroll to position [130, 0]
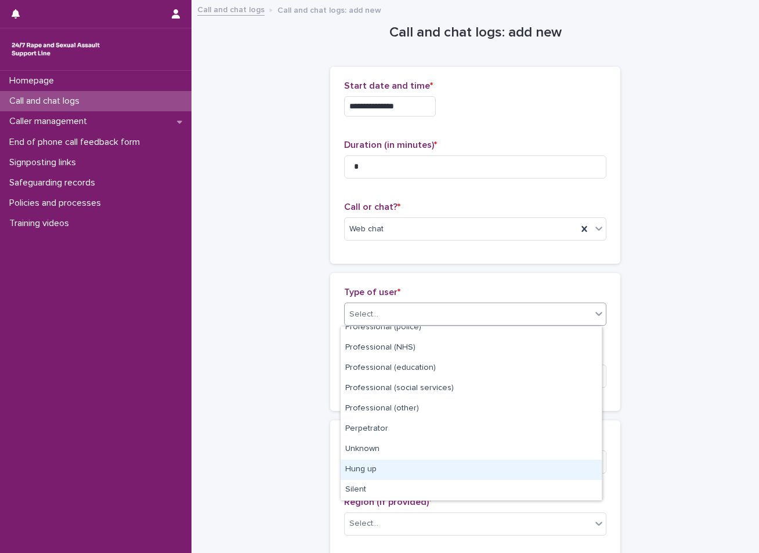
click at [375, 473] on div "Hung up" at bounding box center [470, 470] width 261 height 20
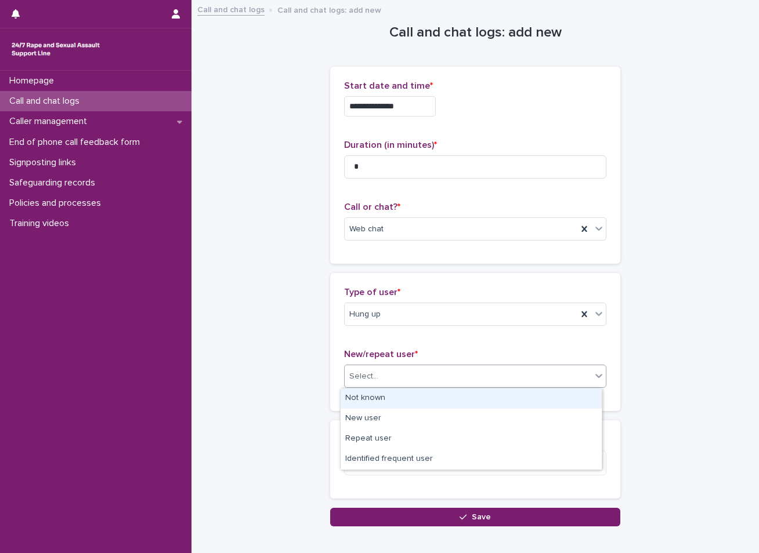
click at [379, 372] on div "Select..." at bounding box center [468, 376] width 246 height 19
click at [369, 398] on div "Not known" at bounding box center [470, 399] width 261 height 20
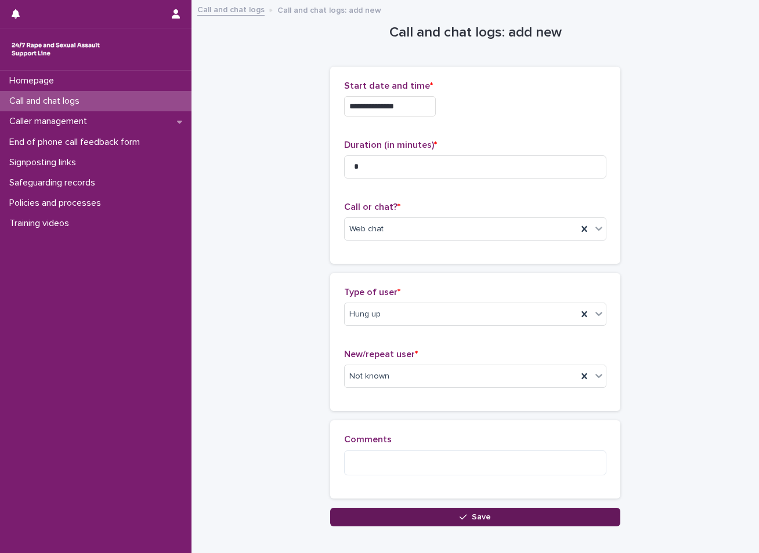
click at [372, 513] on button "Save" at bounding box center [475, 517] width 290 height 19
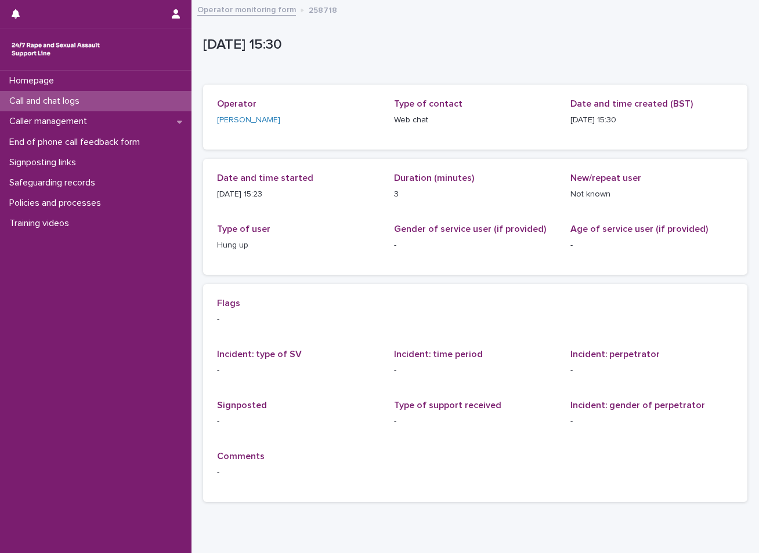
click at [141, 99] on div "Call and chat logs" at bounding box center [95, 101] width 191 height 20
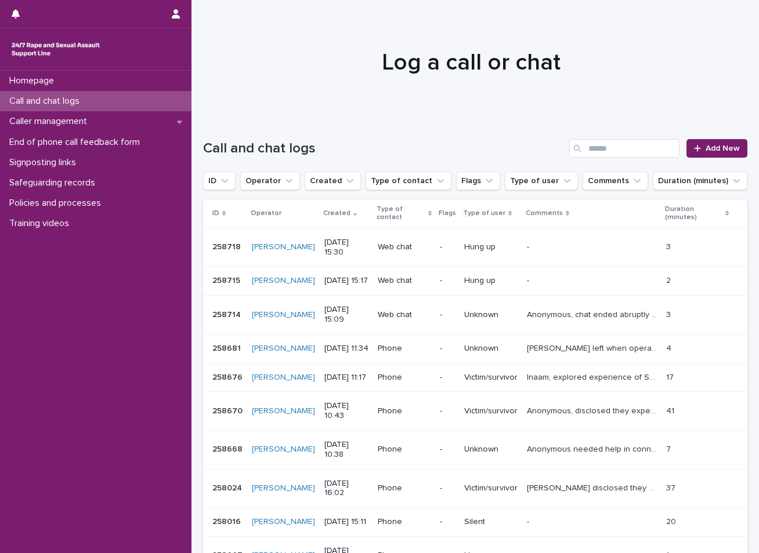
click at [118, 96] on div "Call and chat logs" at bounding box center [95, 101] width 191 height 20
click at [706, 147] on span "Add New" at bounding box center [722, 148] width 34 height 8
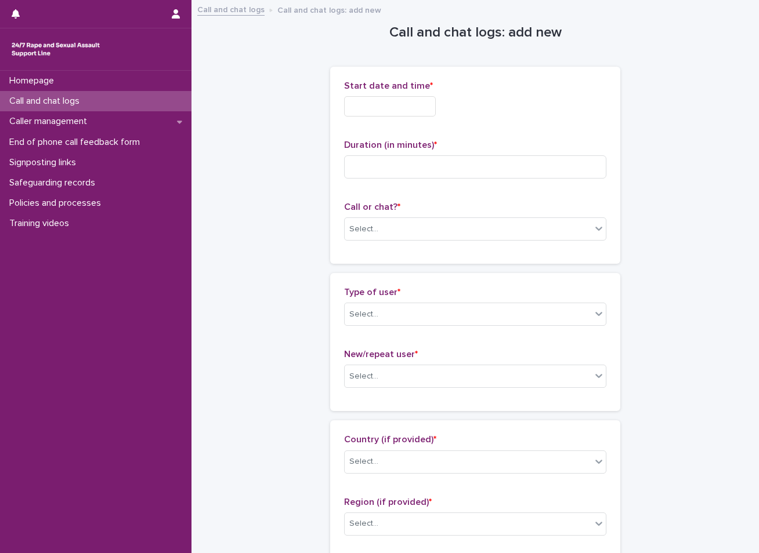
click at [432, 101] on input "text" at bounding box center [390, 106] width 92 height 20
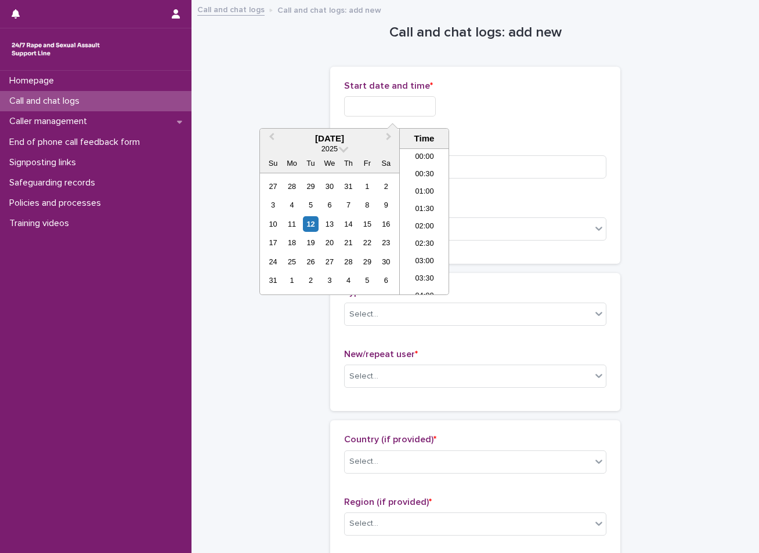
scroll to position [476, 0]
click at [307, 229] on div "12" at bounding box center [311, 224] width 16 height 16
click at [412, 222] on li "15:30" at bounding box center [424, 221] width 49 height 17
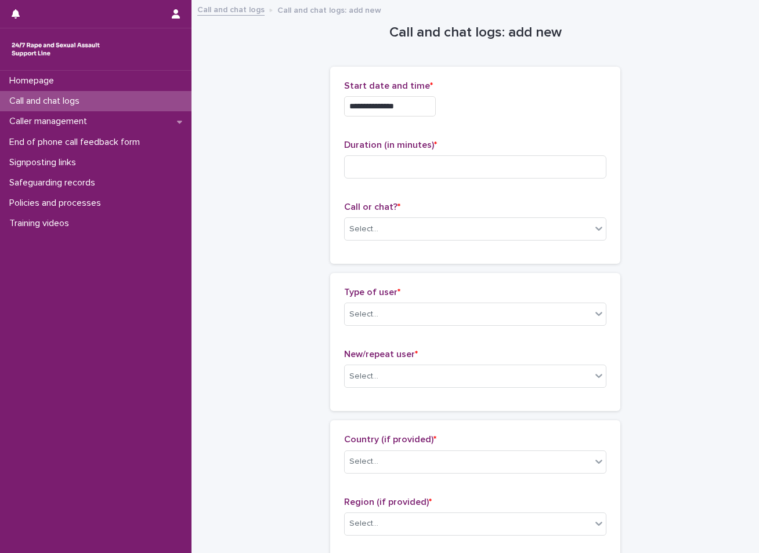
click at [416, 110] on input "**********" at bounding box center [390, 106] width 92 height 20
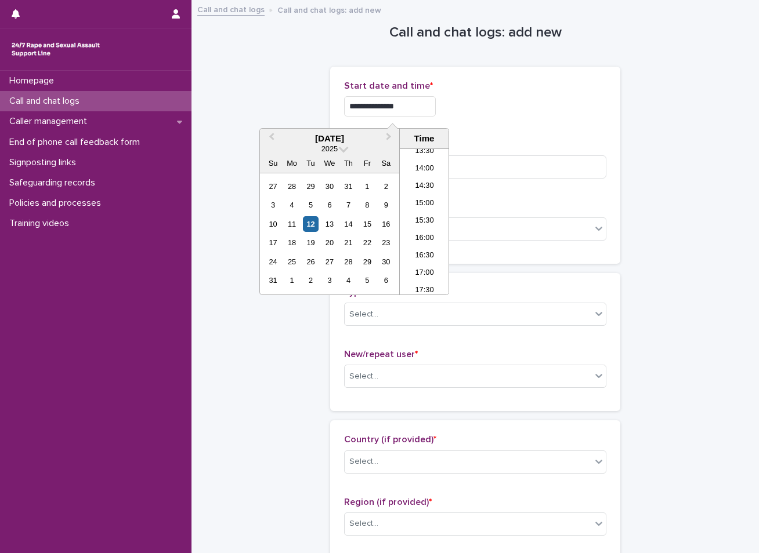
type input "**********"
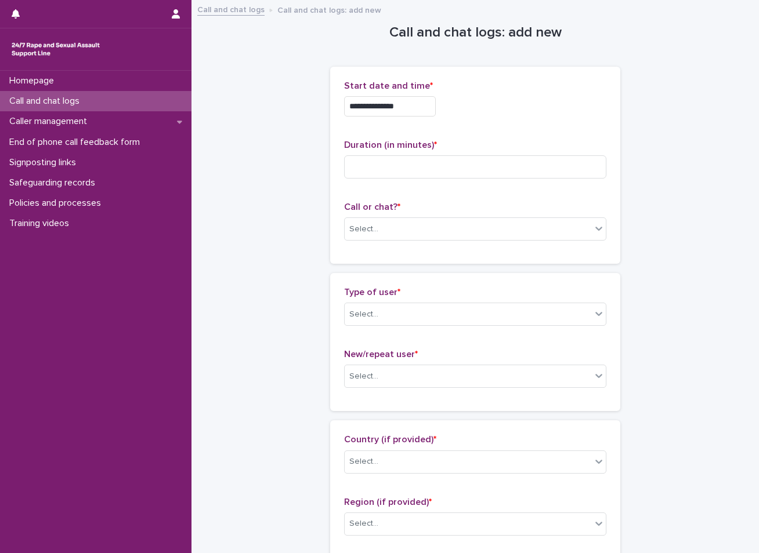
click at [383, 167] on input at bounding box center [475, 166] width 262 height 23
type input "**"
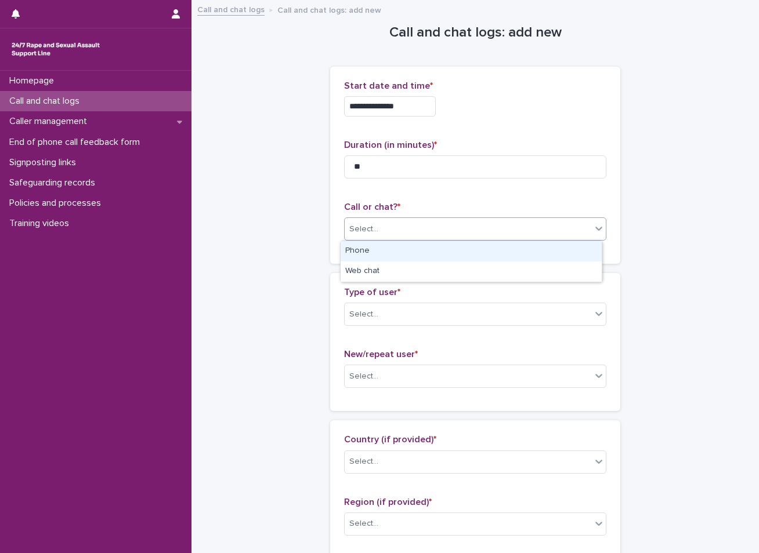
click at [379, 224] on input "text" at bounding box center [379, 229] width 1 height 10
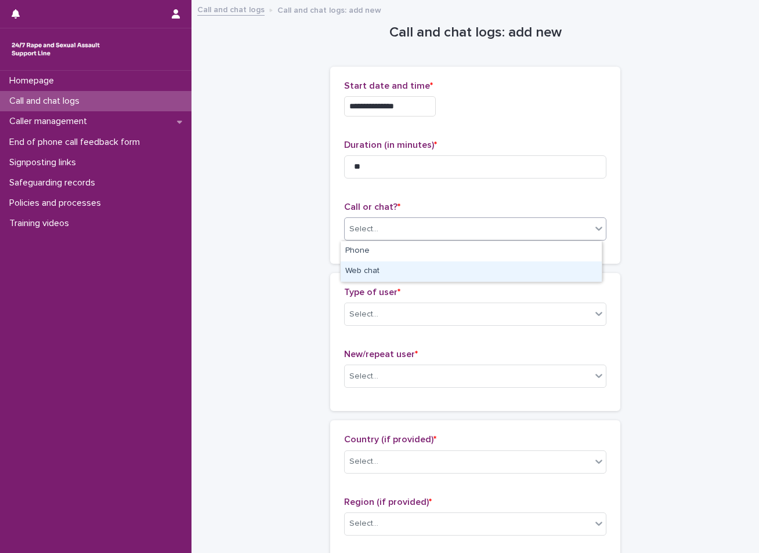
click at [372, 274] on div "Web chat" at bounding box center [470, 272] width 261 height 20
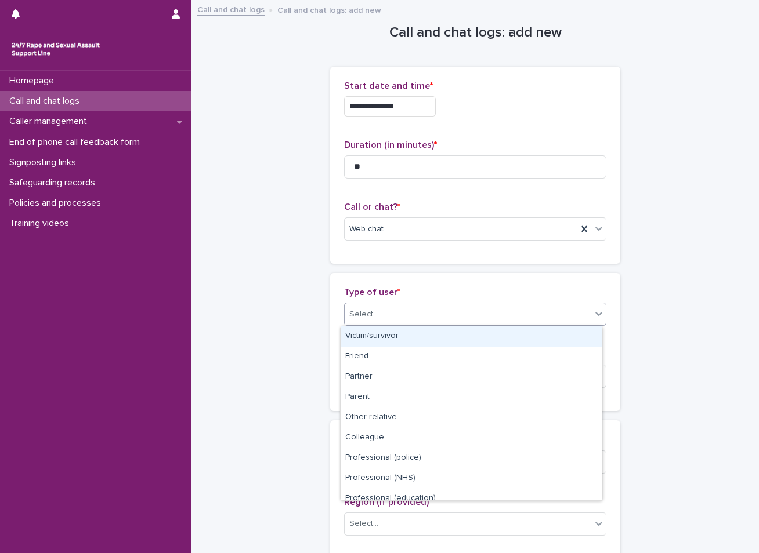
click at [371, 309] on div "Select..." at bounding box center [363, 315] width 29 height 12
click at [369, 342] on div "Victim/survivor" at bounding box center [470, 337] width 261 height 20
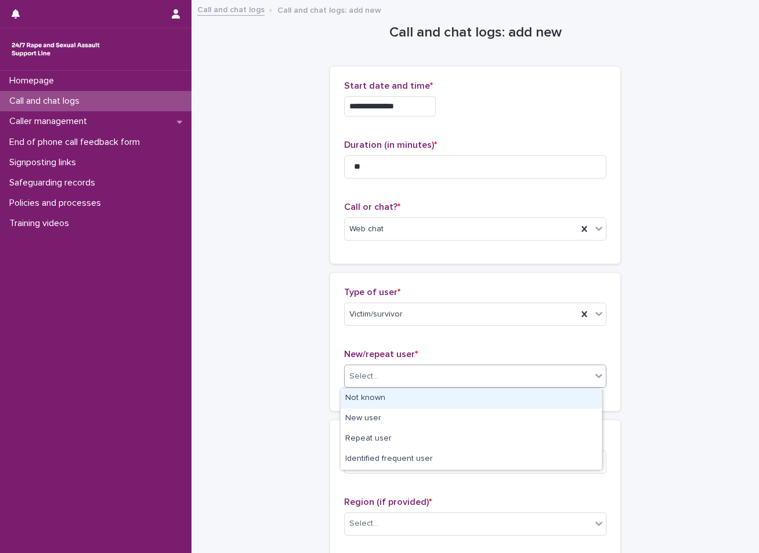
click at [425, 374] on div "Select..." at bounding box center [468, 376] width 246 height 19
click at [368, 405] on div "Not known" at bounding box center [470, 399] width 261 height 20
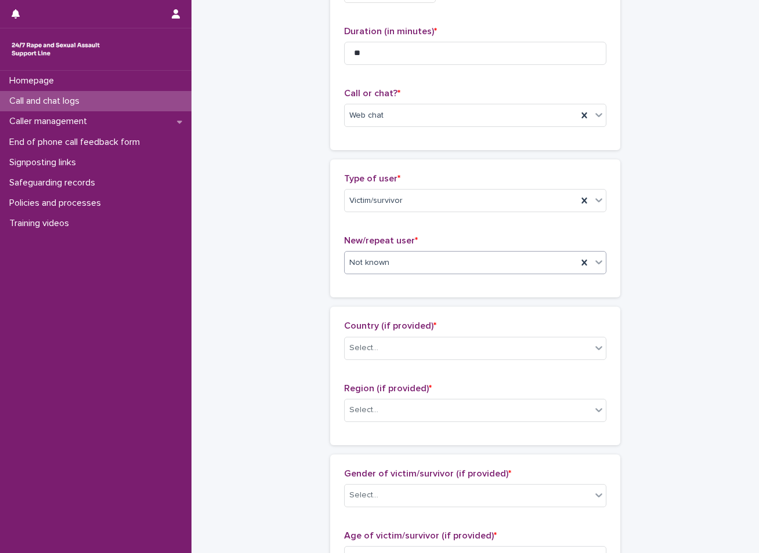
scroll to position [116, 0]
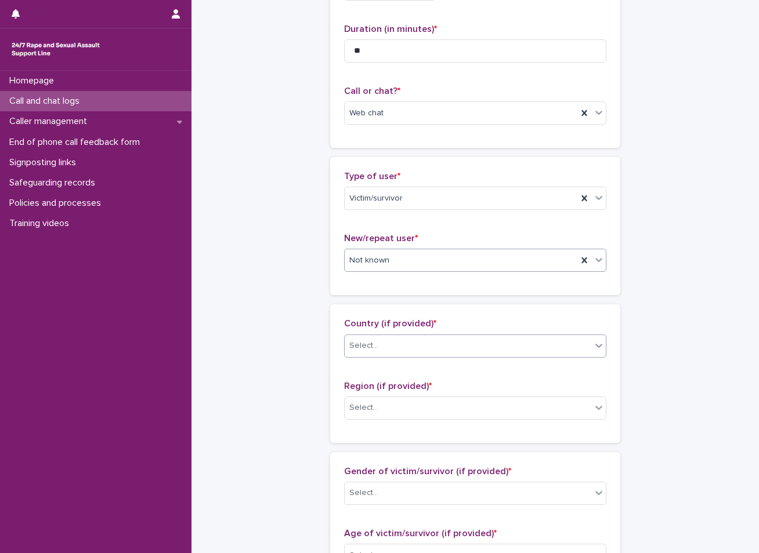
click at [425, 338] on div "Select..." at bounding box center [468, 345] width 246 height 19
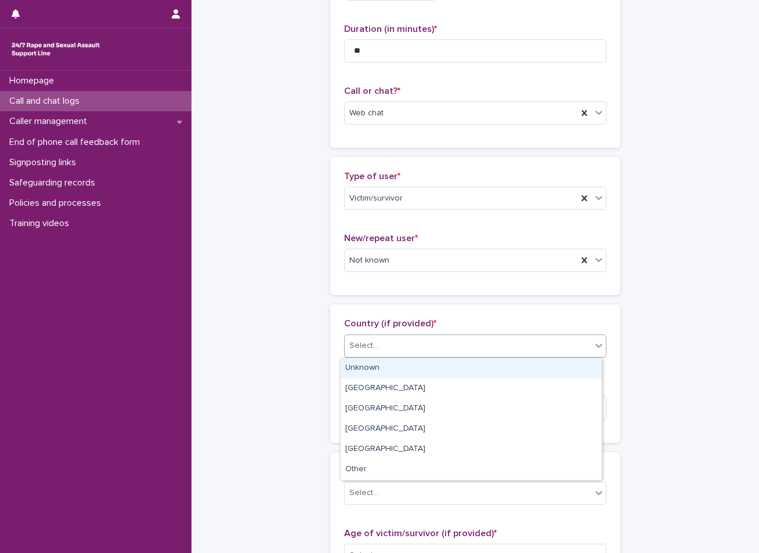
click at [391, 368] on div "Unknown" at bounding box center [470, 368] width 261 height 20
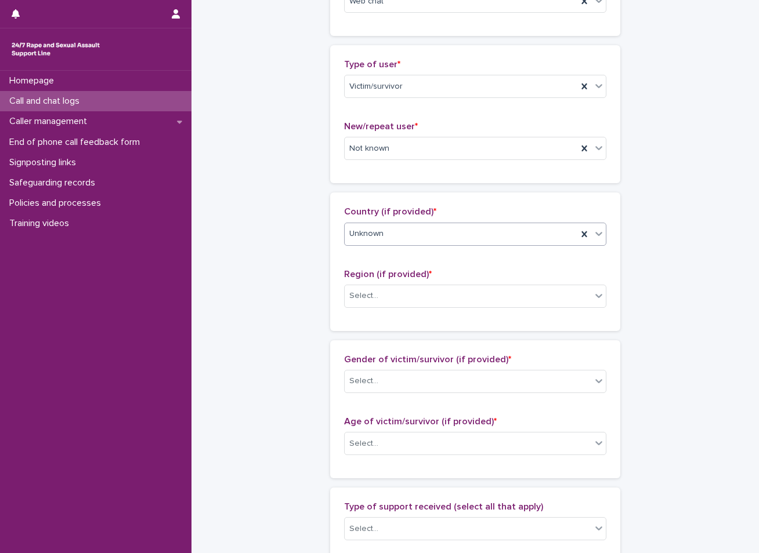
scroll to position [232, 0]
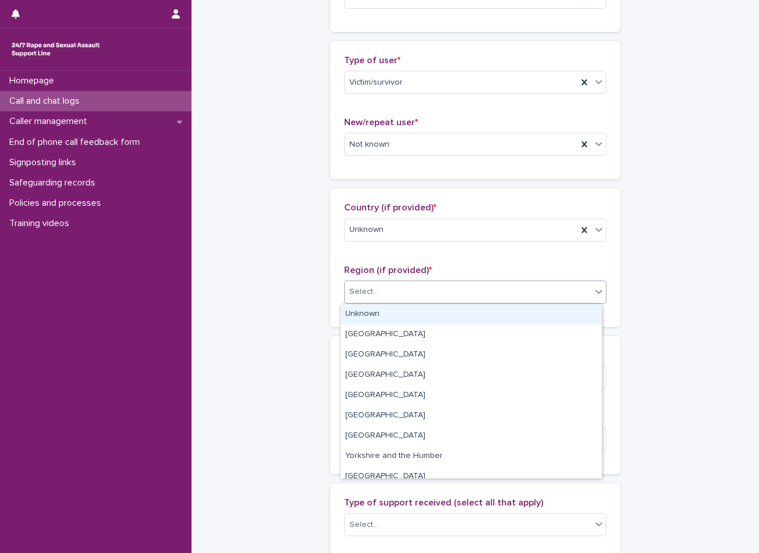
click at [443, 290] on div "Select..." at bounding box center [468, 291] width 246 height 19
click at [389, 307] on div "Unknown" at bounding box center [470, 314] width 261 height 20
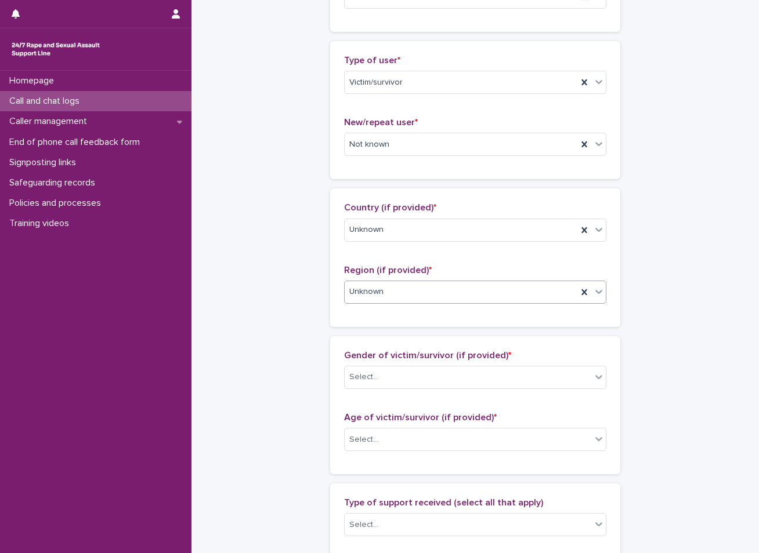
scroll to position [290, 0]
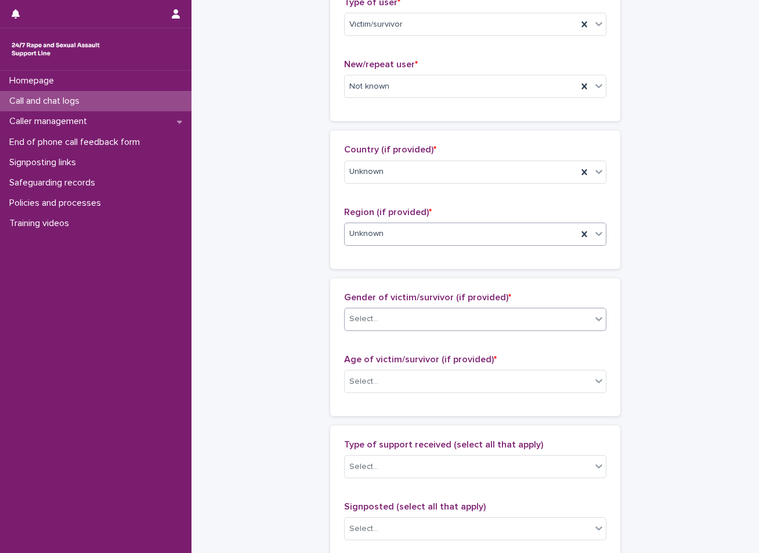
click at [407, 316] on div "Select..." at bounding box center [468, 319] width 246 height 19
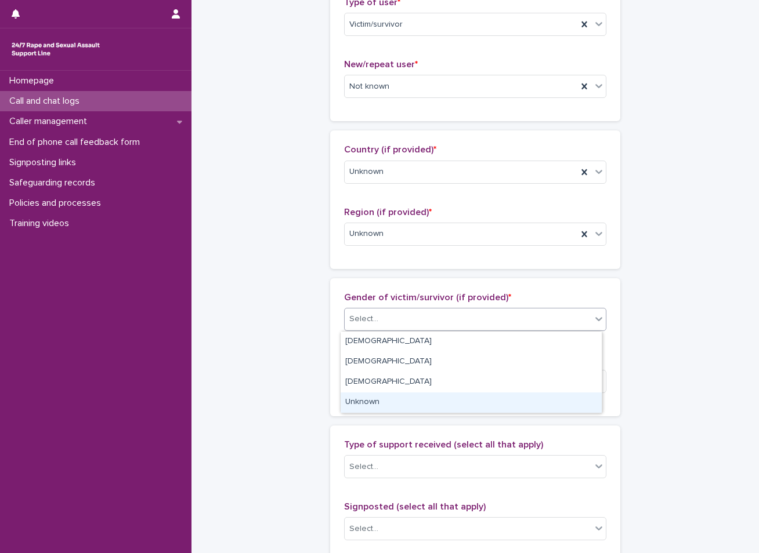
click at [342, 398] on div "Unknown" at bounding box center [470, 403] width 261 height 20
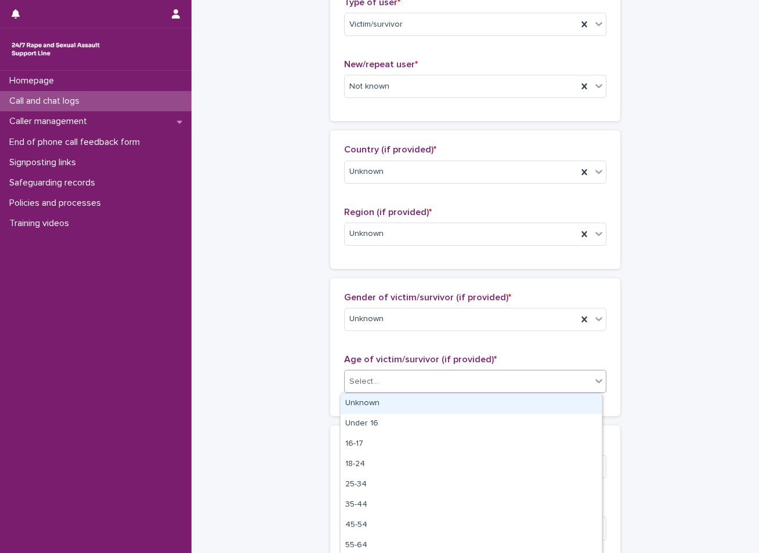
click at [387, 374] on div "Select..." at bounding box center [468, 381] width 246 height 19
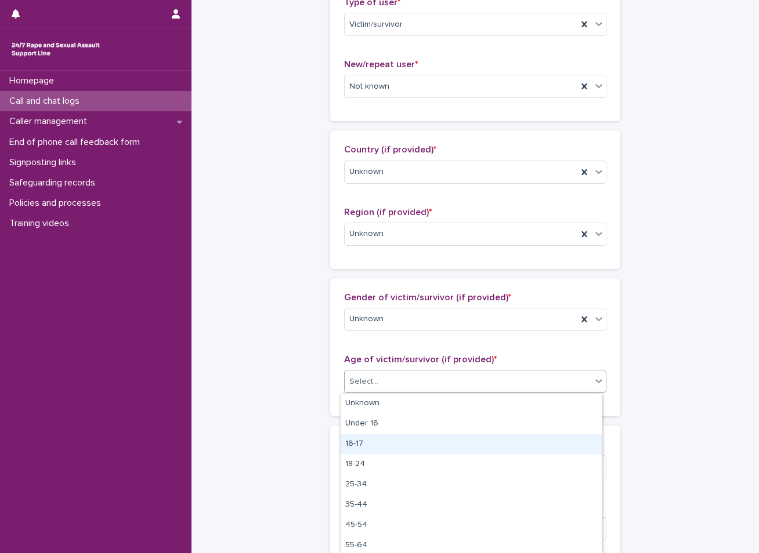
click at [360, 444] on div "16-17" at bounding box center [470, 444] width 261 height 20
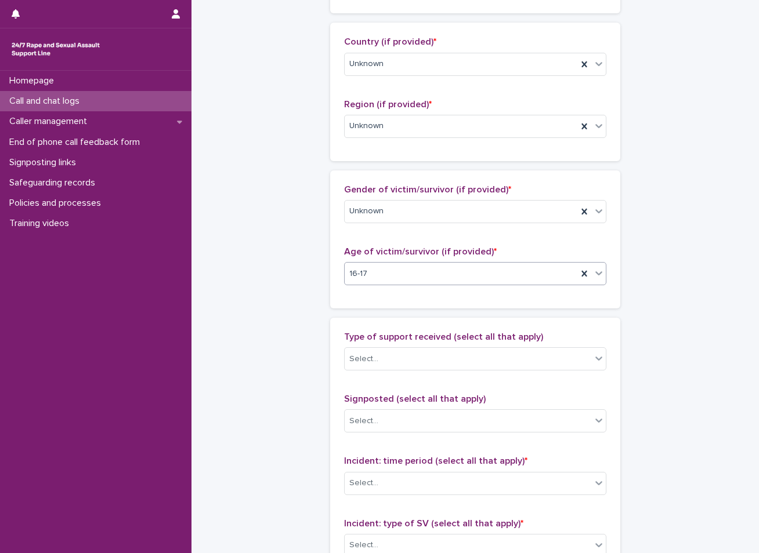
scroll to position [406, 0]
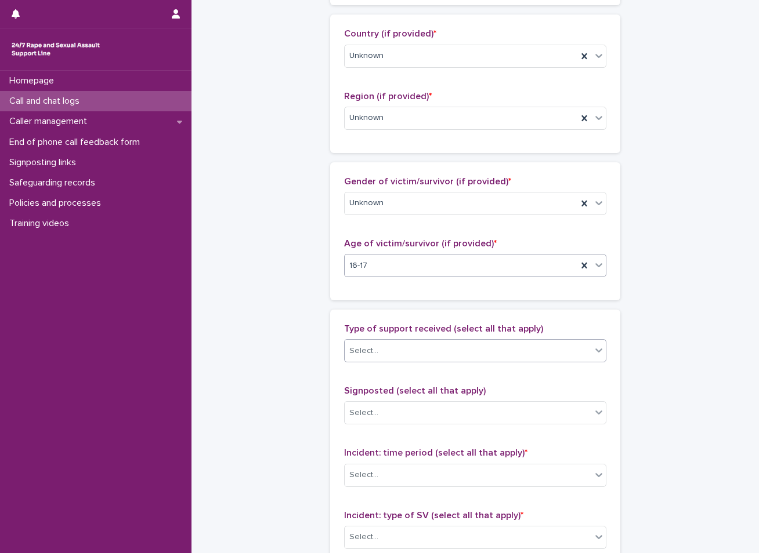
click at [416, 342] on div "Select..." at bounding box center [468, 351] width 246 height 19
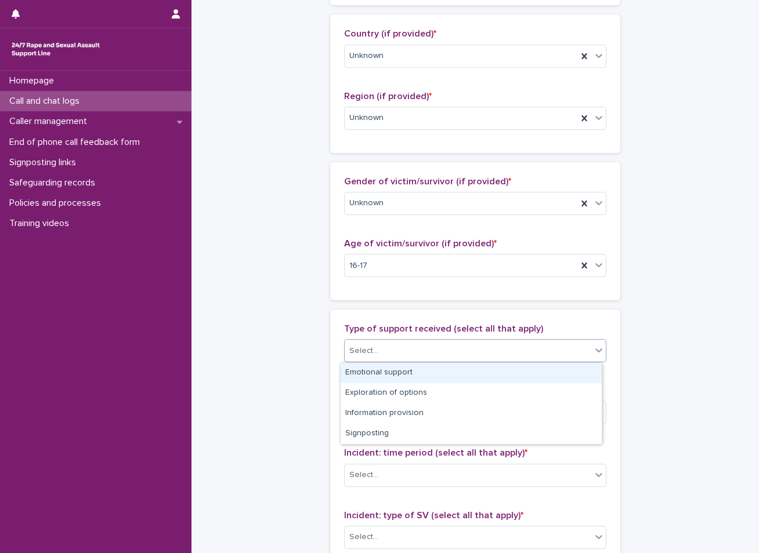
click at [367, 375] on div "Emotional support" at bounding box center [470, 373] width 261 height 20
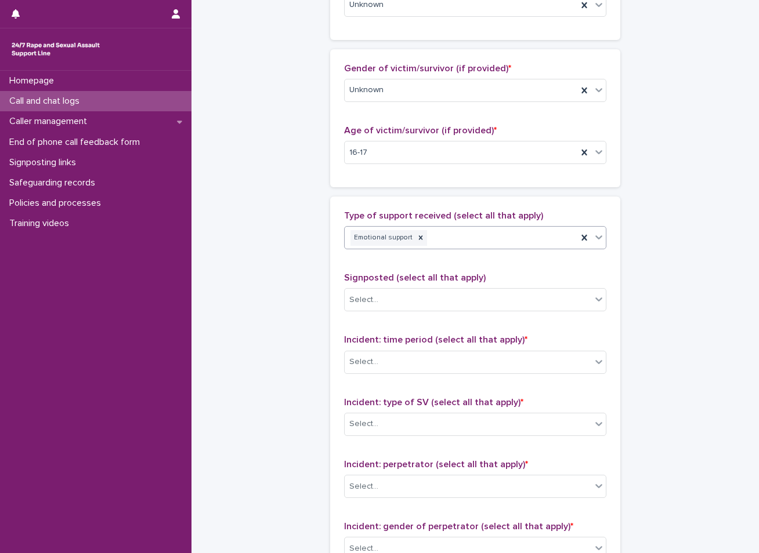
scroll to position [522, 0]
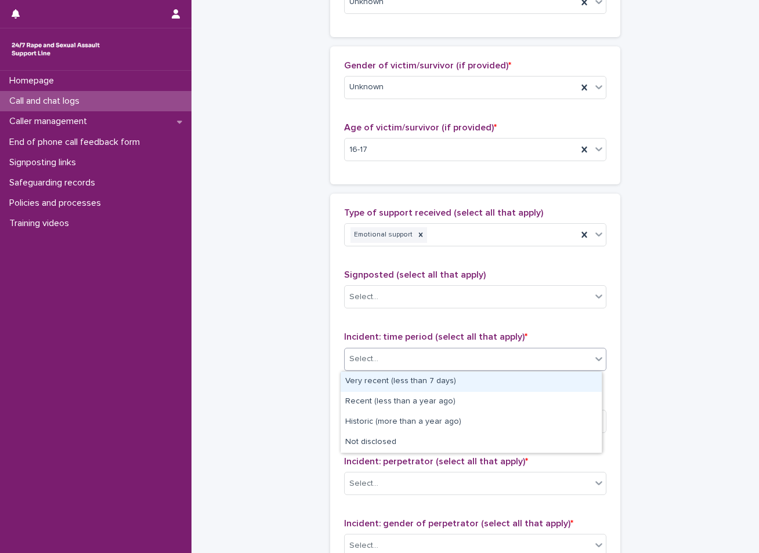
click at [364, 360] on div "Select..." at bounding box center [363, 359] width 29 height 12
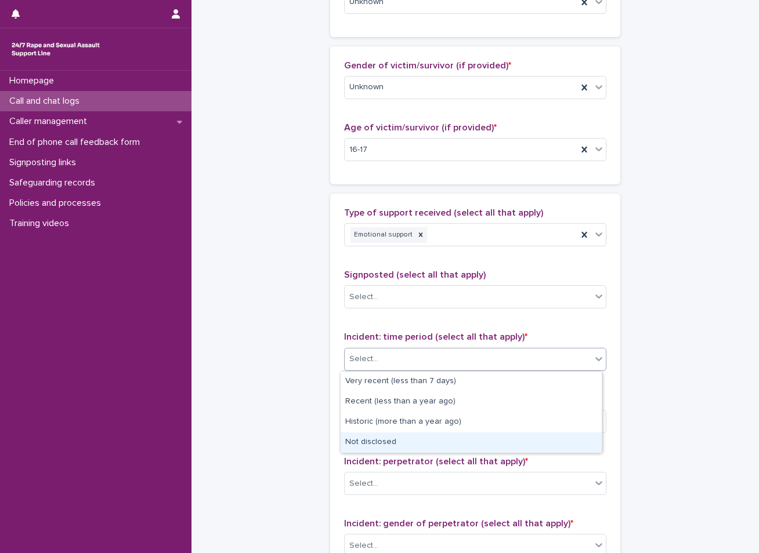
click at [368, 440] on div "Not disclosed" at bounding box center [470, 443] width 261 height 20
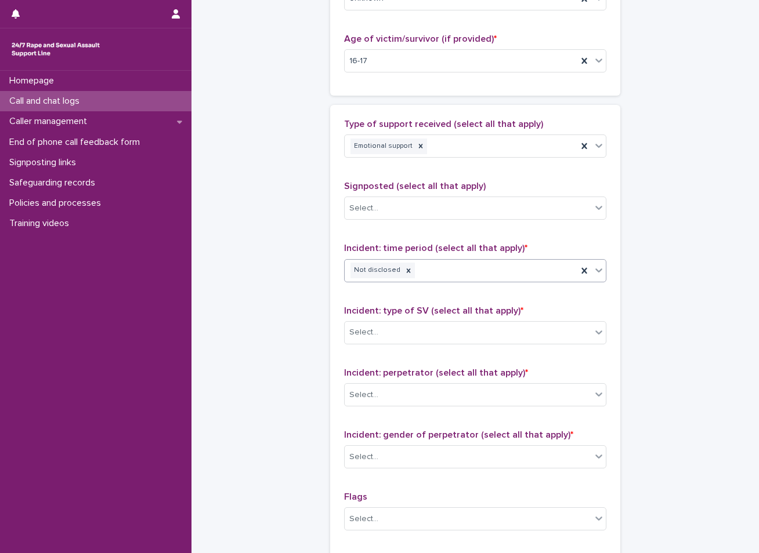
scroll to position [638, 0]
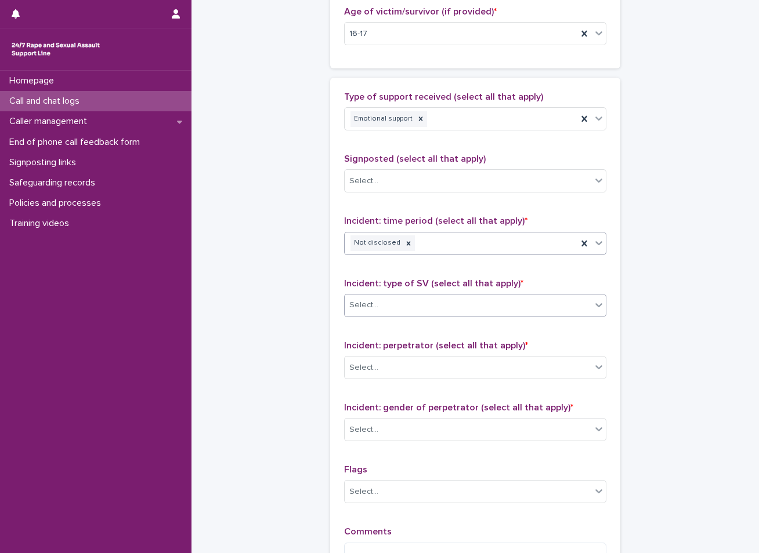
click at [437, 310] on div "Select..." at bounding box center [468, 305] width 246 height 19
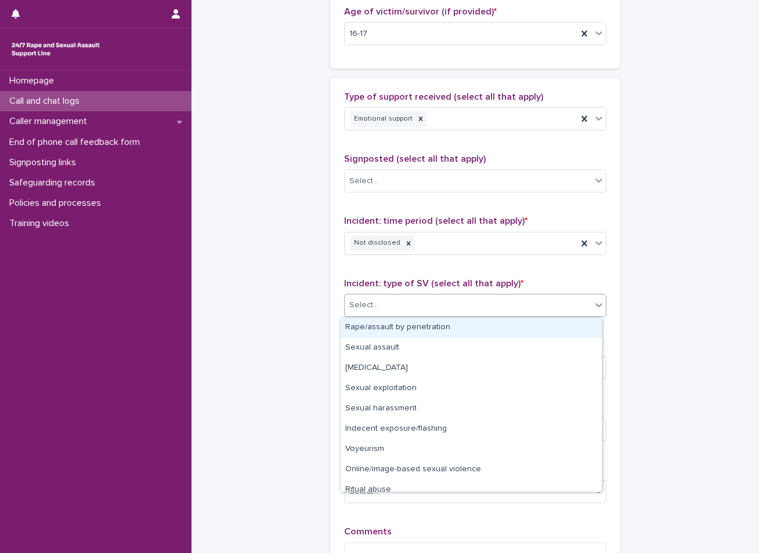
click at [396, 327] on div "Rape/assault by penetration" at bounding box center [470, 328] width 261 height 20
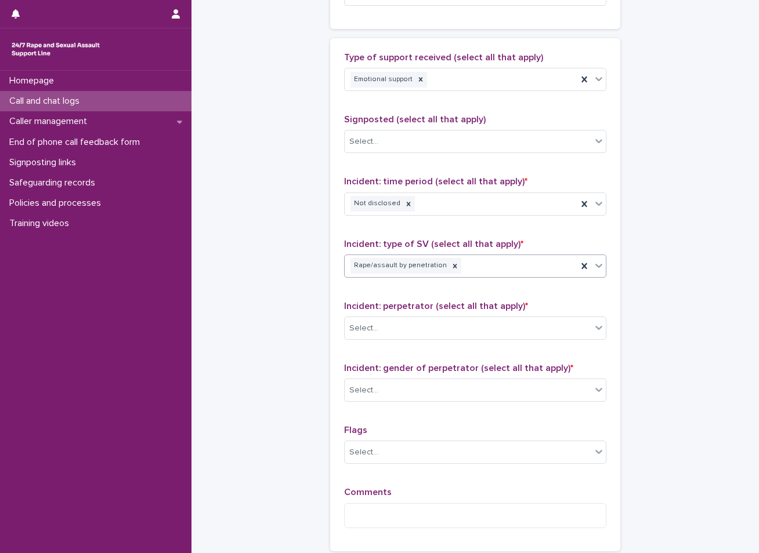
scroll to position [696, 0]
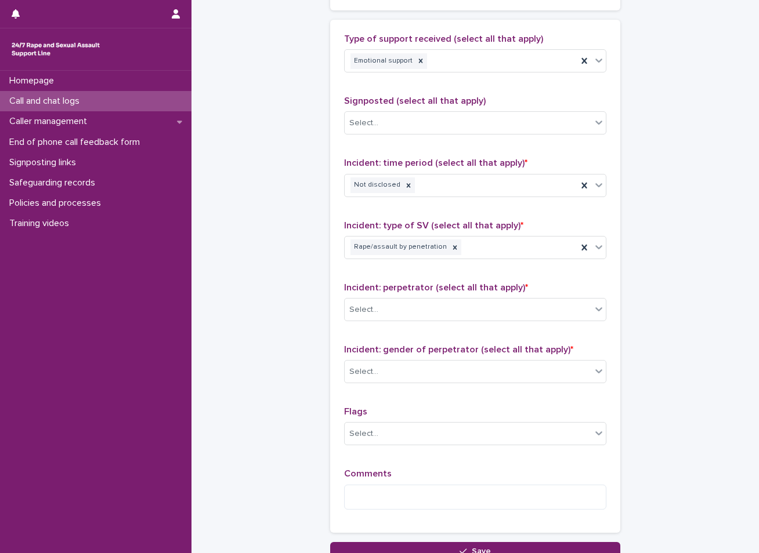
click at [397, 297] on div "Incident: perpetrator (select all that apply) * Select..." at bounding box center [475, 306] width 262 height 48
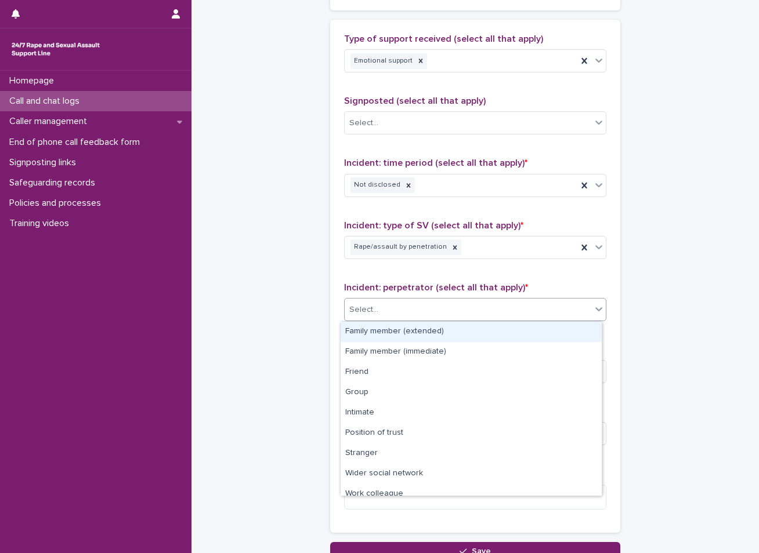
click at [386, 308] on div "Select..." at bounding box center [468, 309] width 246 height 19
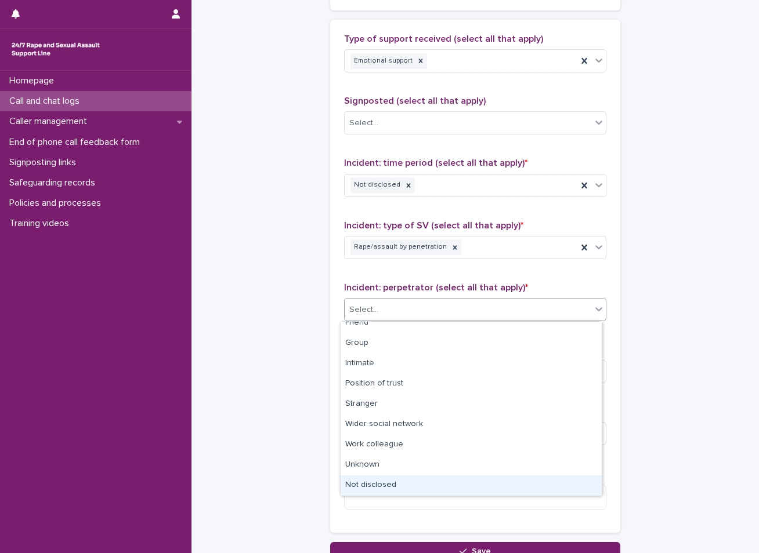
click at [368, 483] on div "Not disclosed" at bounding box center [470, 486] width 261 height 20
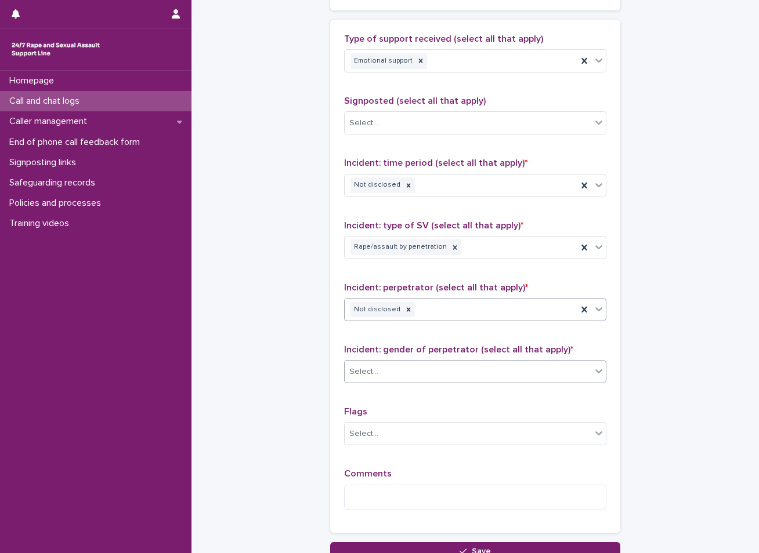
click at [372, 365] on div "Select..." at bounding box center [468, 371] width 246 height 19
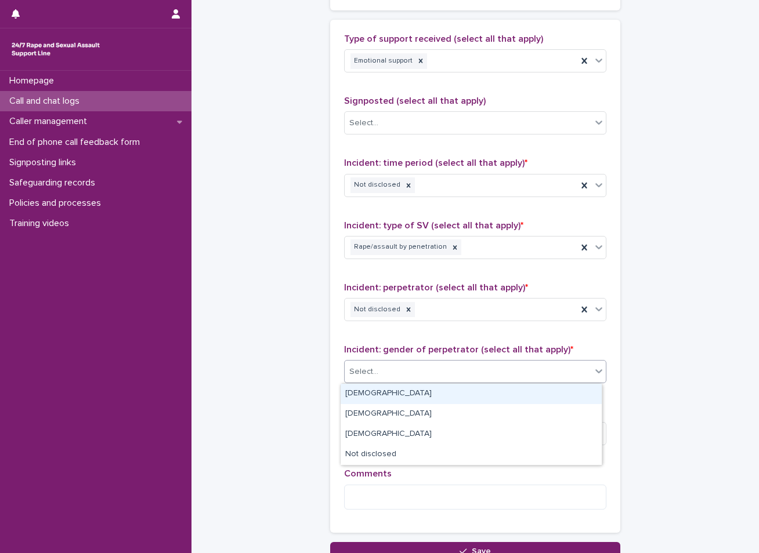
click at [358, 392] on div "[DEMOGRAPHIC_DATA]" at bounding box center [470, 394] width 261 height 20
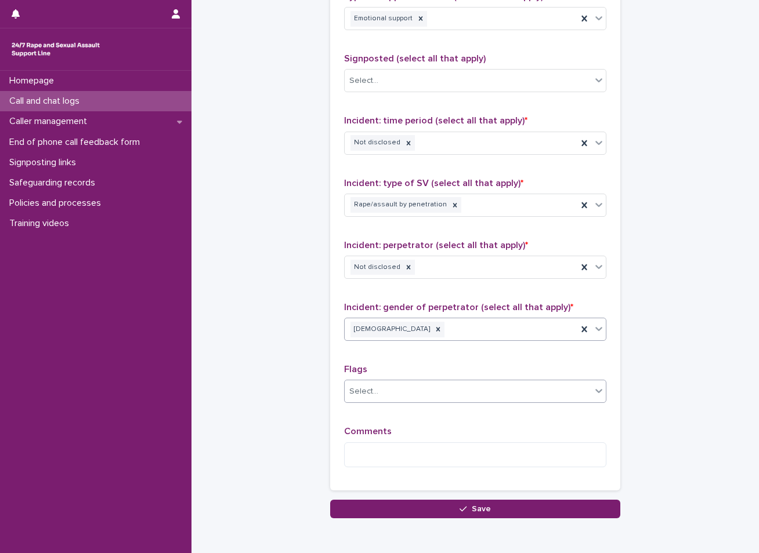
scroll to position [794, 0]
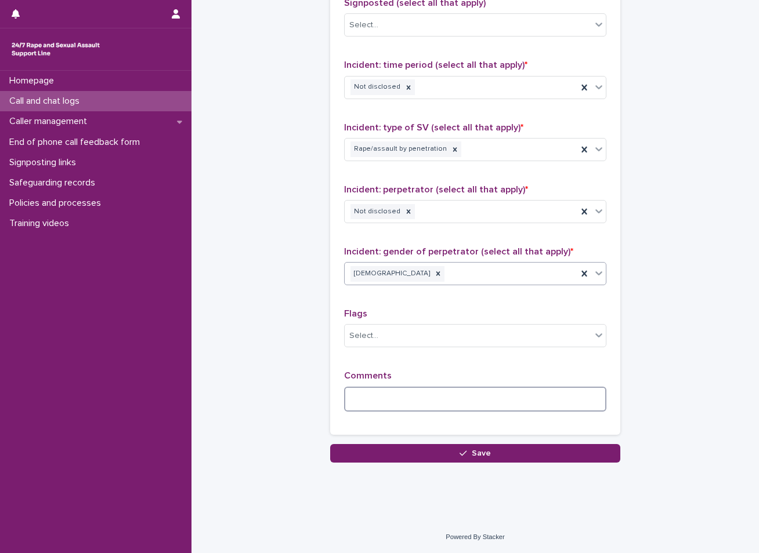
click at [383, 407] on textarea at bounding box center [475, 399] width 262 height 25
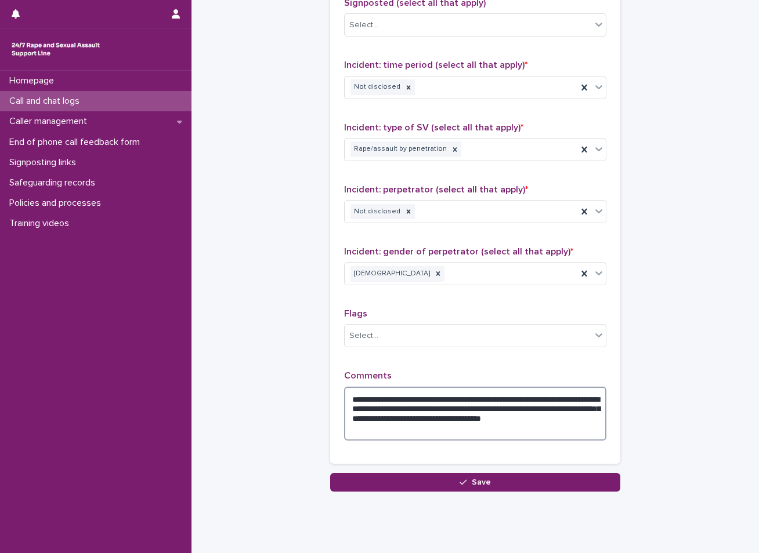
click at [477, 410] on textarea "**********" at bounding box center [475, 414] width 262 height 54
click at [369, 416] on textarea "**********" at bounding box center [475, 414] width 262 height 54
click at [438, 420] on textarea "**********" at bounding box center [475, 414] width 262 height 54
type textarea "**********"
drag, startPoint x: 347, startPoint y: 398, endPoint x: 460, endPoint y: 432, distance: 118.0
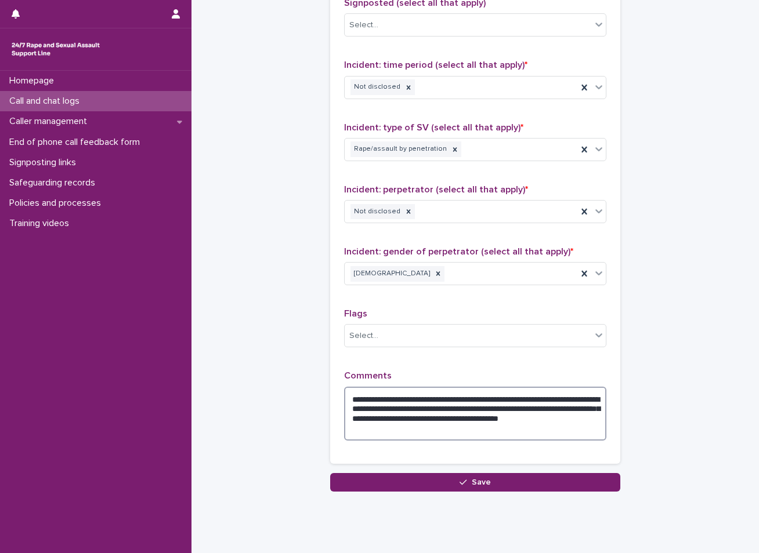
click at [460, 432] on textarea "**********" at bounding box center [475, 414] width 262 height 54
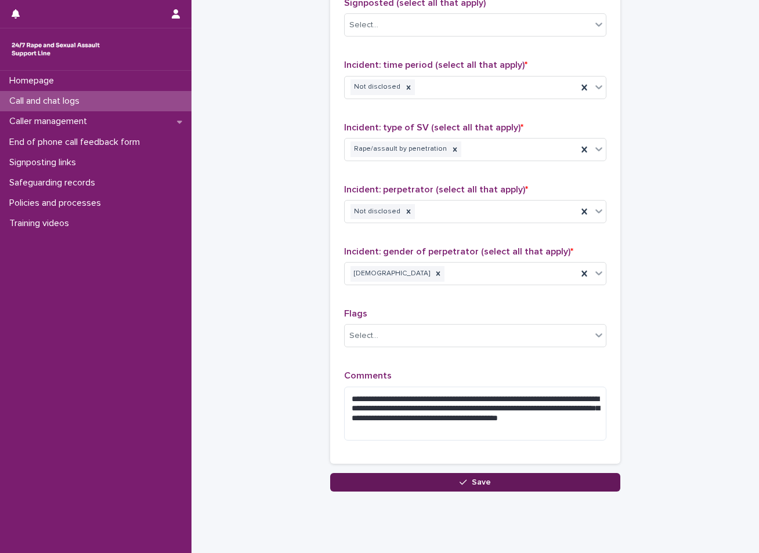
click at [459, 484] on icon "button" at bounding box center [462, 482] width 7 height 5
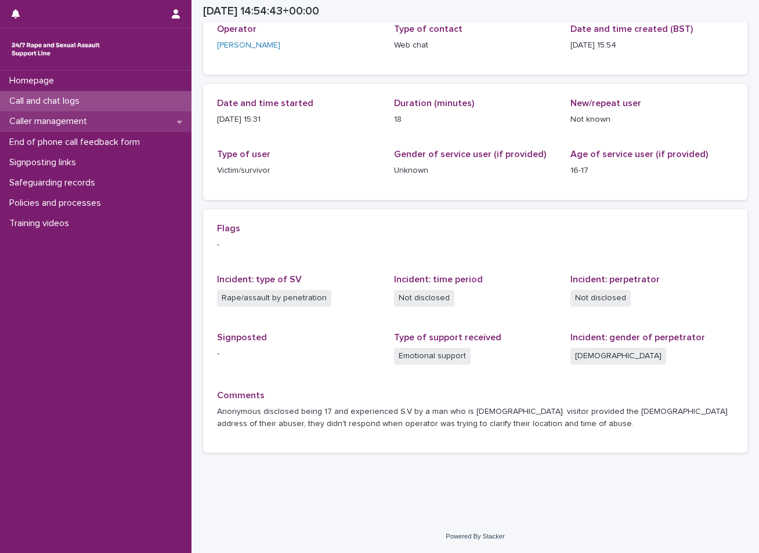
scroll to position [75, 0]
click at [70, 95] on div "Call and chat logs" at bounding box center [95, 101] width 191 height 20
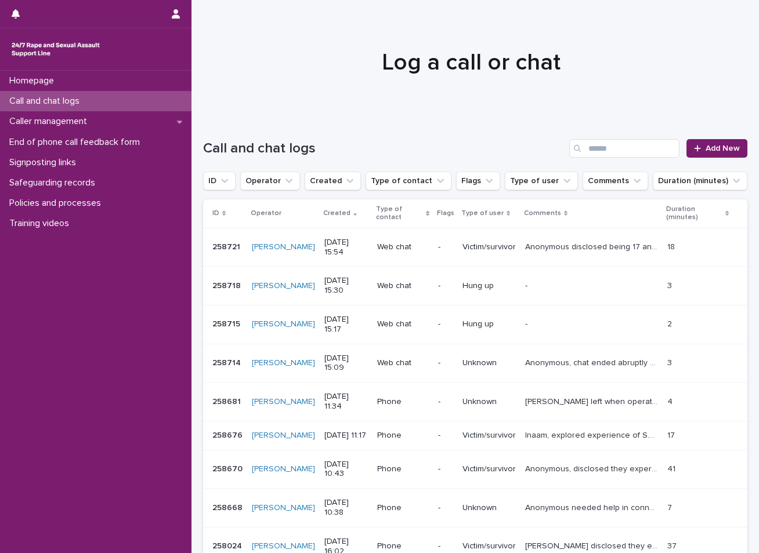
click at [588, 246] on p "Anonymous disclosed being 17 and experienced S.V by a man who is [DEMOGRAPHIC_D…" at bounding box center [592, 246] width 135 height 12
